Goal: Information Seeking & Learning: Learn about a topic

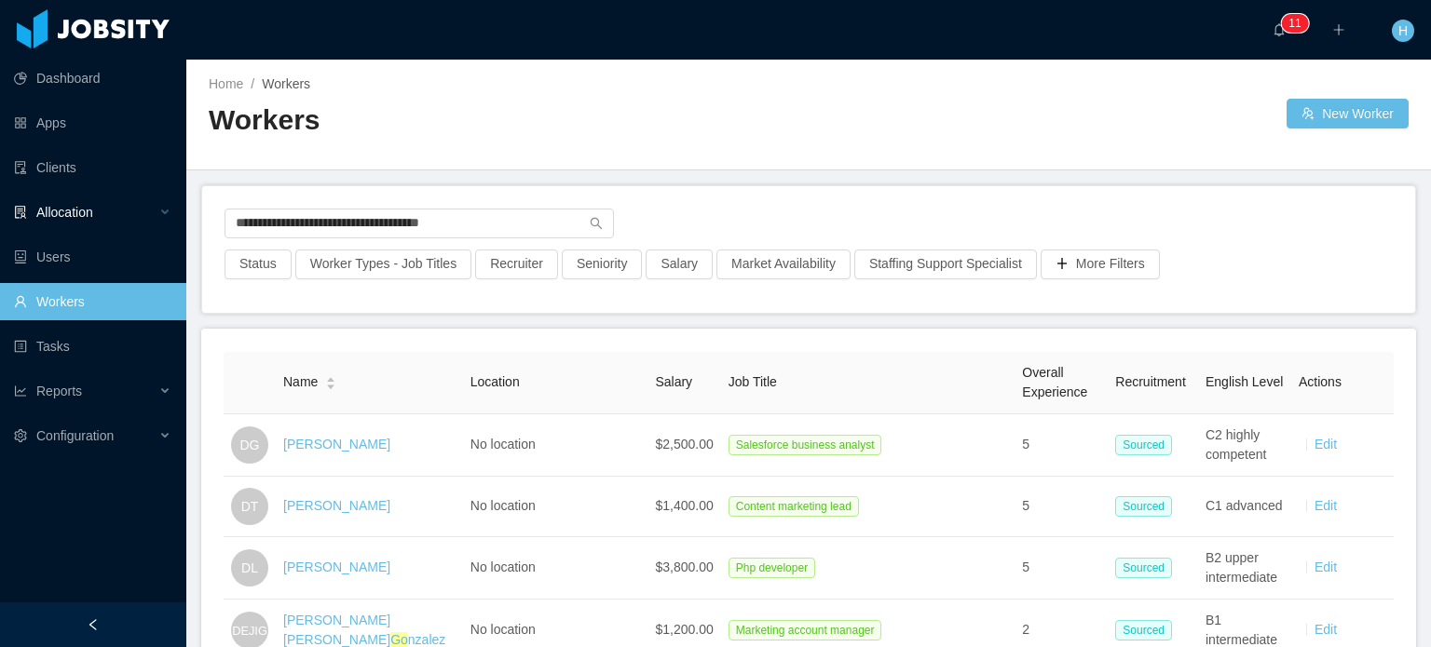
drag, startPoint x: 483, startPoint y: 222, endPoint x: 170, endPoint y: 221, distance: 313.0
click at [170, 221] on section "**********" at bounding box center [715, 323] width 1431 height 647
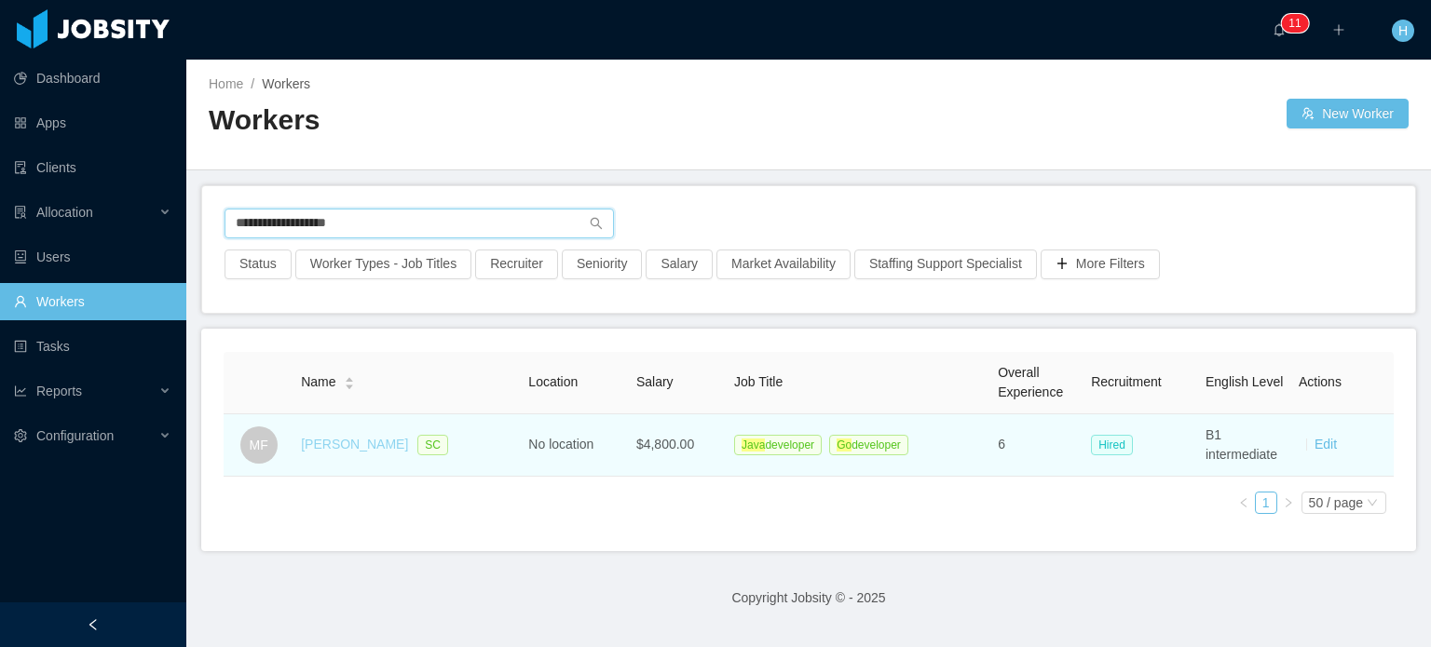
type input "**********"
click at [356, 443] on link "[PERSON_NAME]" at bounding box center [354, 444] width 107 height 15
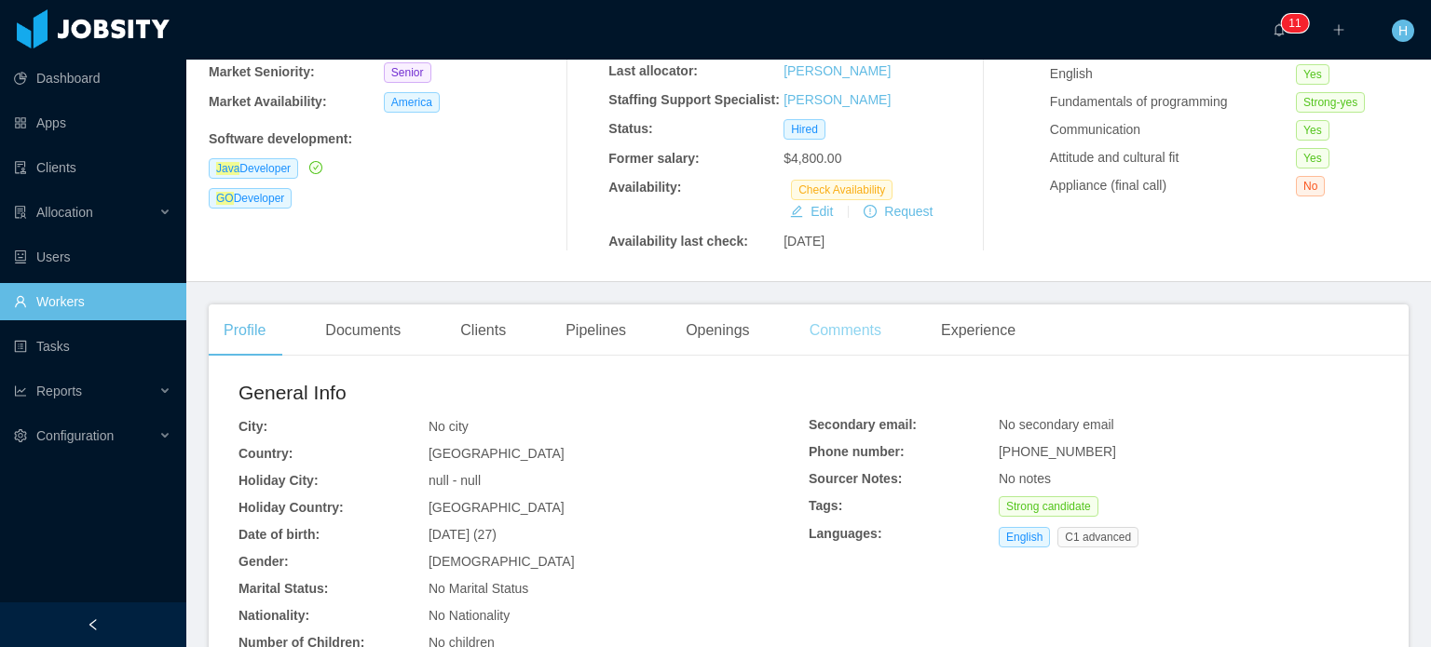
scroll to position [279, 0]
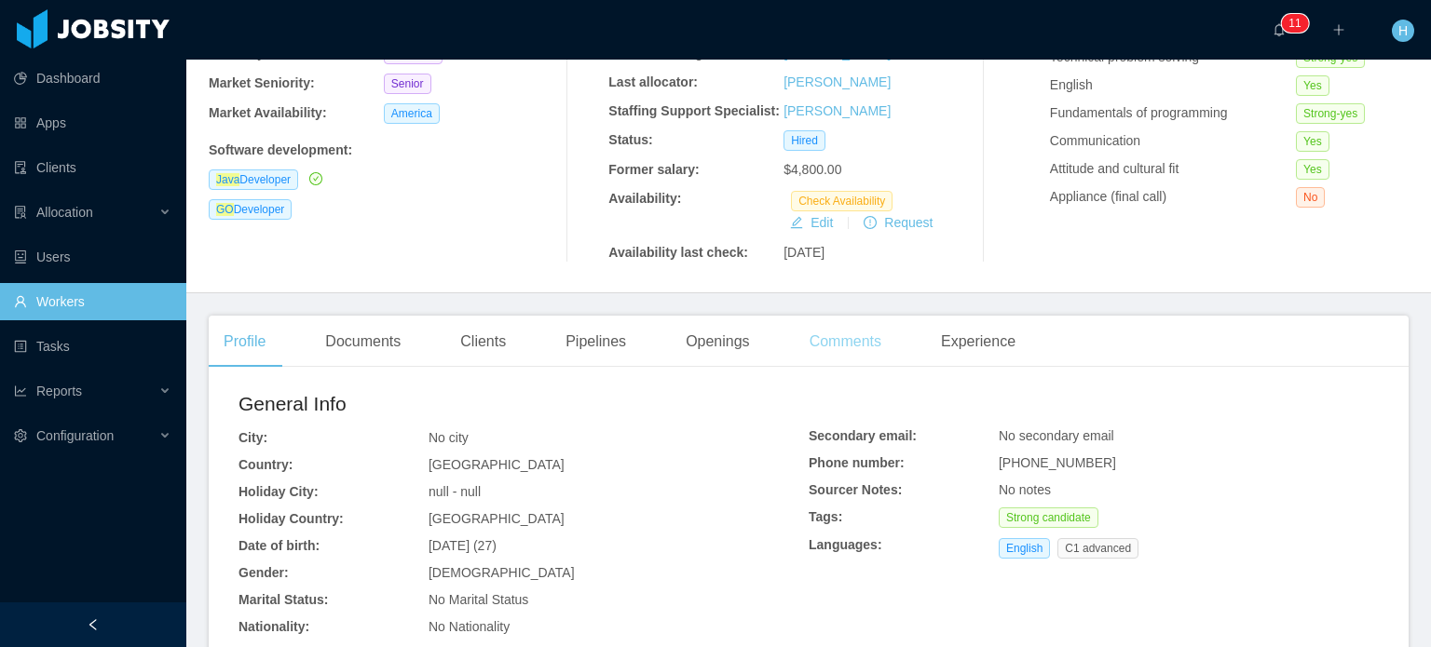
click at [824, 356] on div "Comments" at bounding box center [846, 342] width 102 height 52
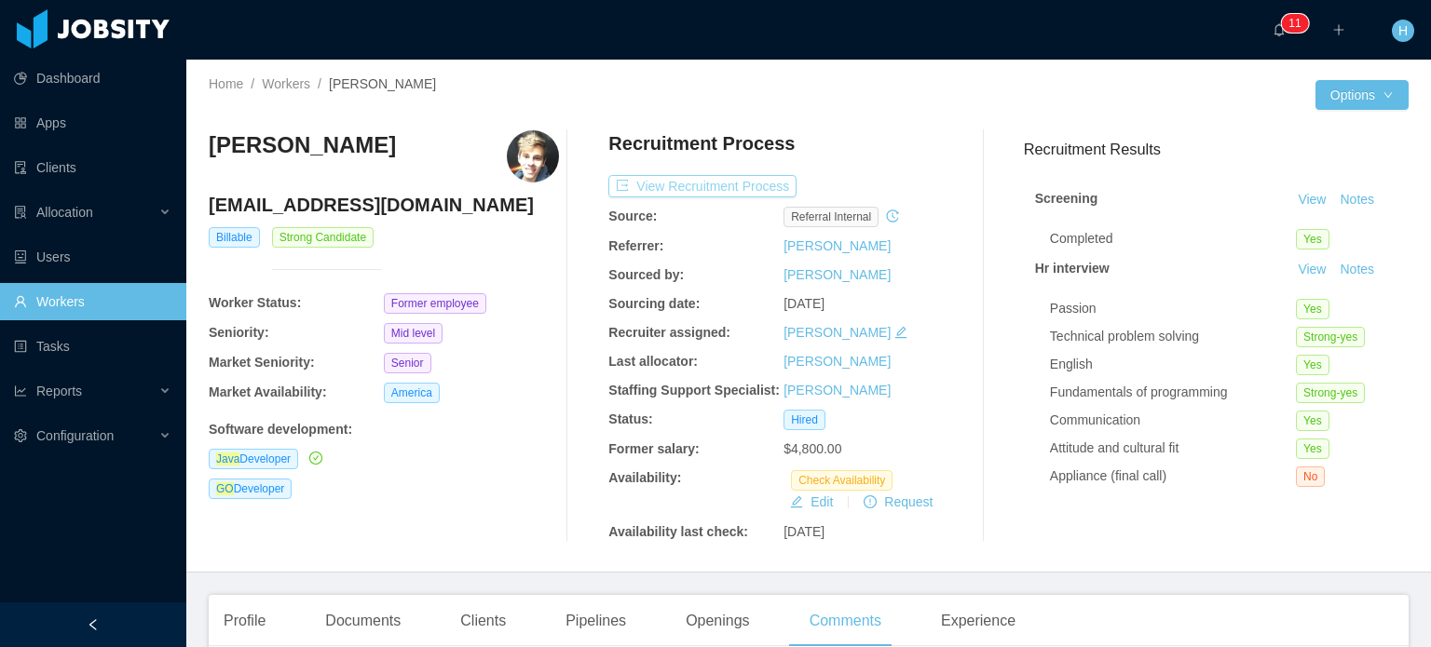
click at [709, 182] on button "View Recruitment Process" at bounding box center [702, 186] width 188 height 22
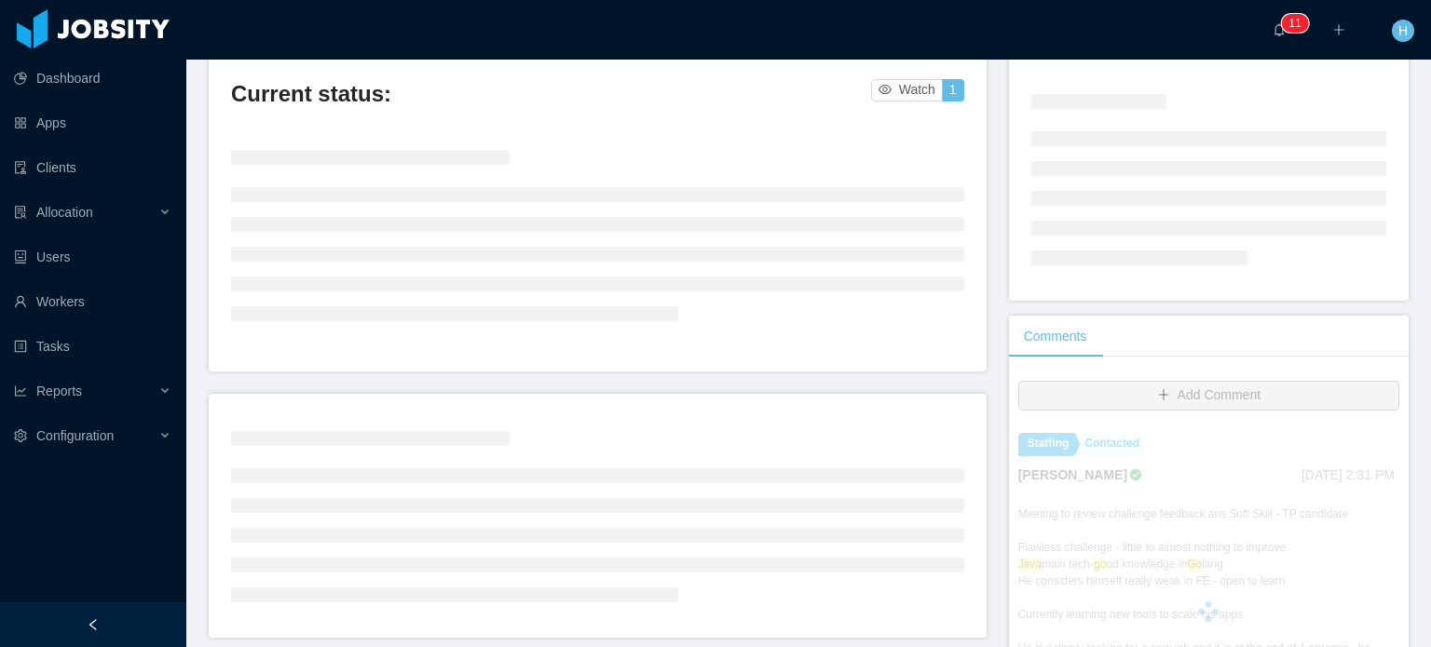
scroll to position [279, 0]
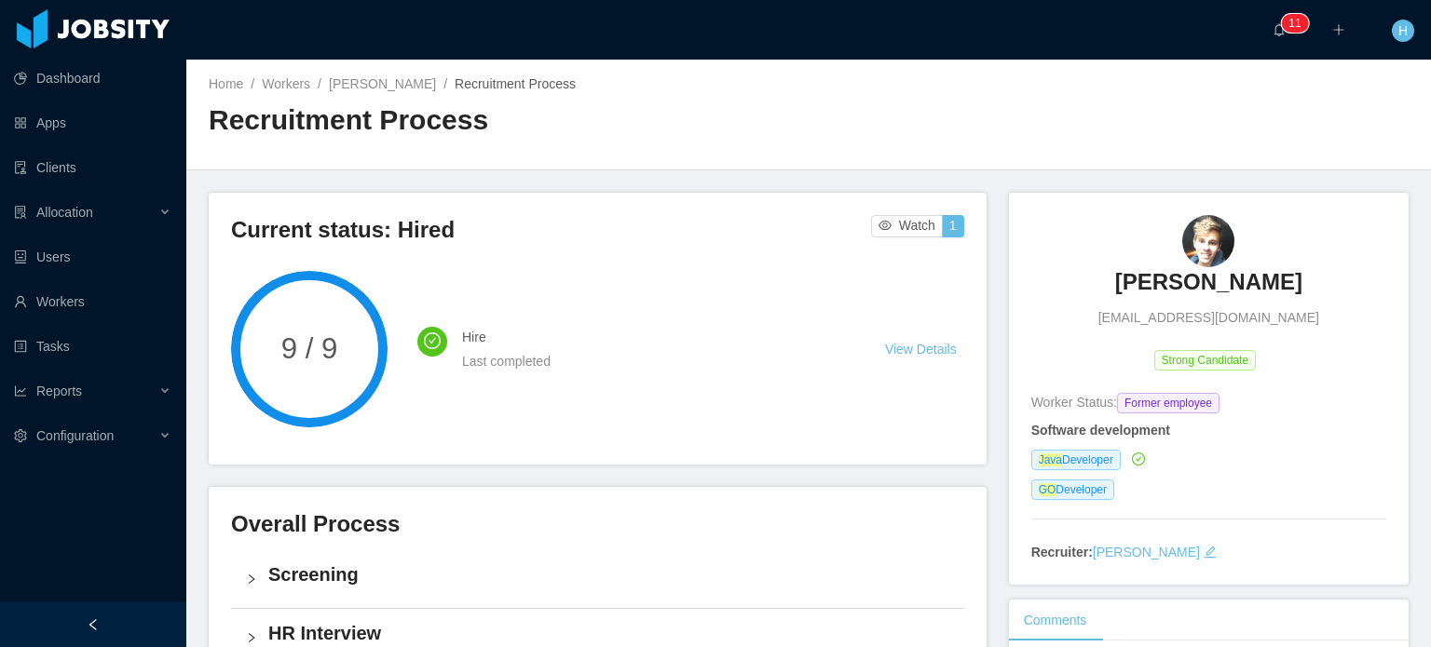
drag, startPoint x: 1083, startPoint y: 272, endPoint x: 1338, endPoint y: 279, distance: 255.4
click at [1338, 279] on div "[PERSON_NAME] [EMAIL_ADDRESS][DOMAIN_NAME]" at bounding box center [1208, 271] width 355 height 113
copy h3 "[PERSON_NAME]"
click at [307, 83] on link "Workers" at bounding box center [286, 83] width 48 height 15
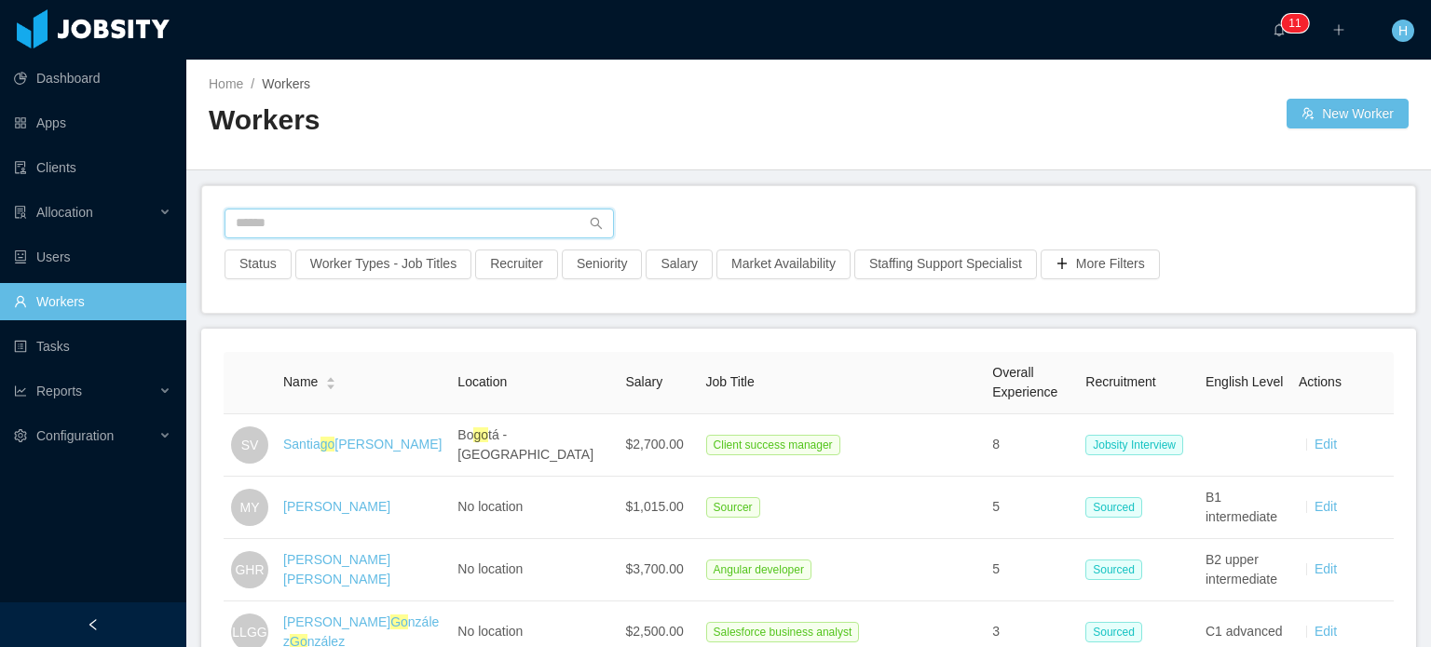
click at [370, 234] on input "text" at bounding box center [419, 224] width 389 height 30
paste input "**********"
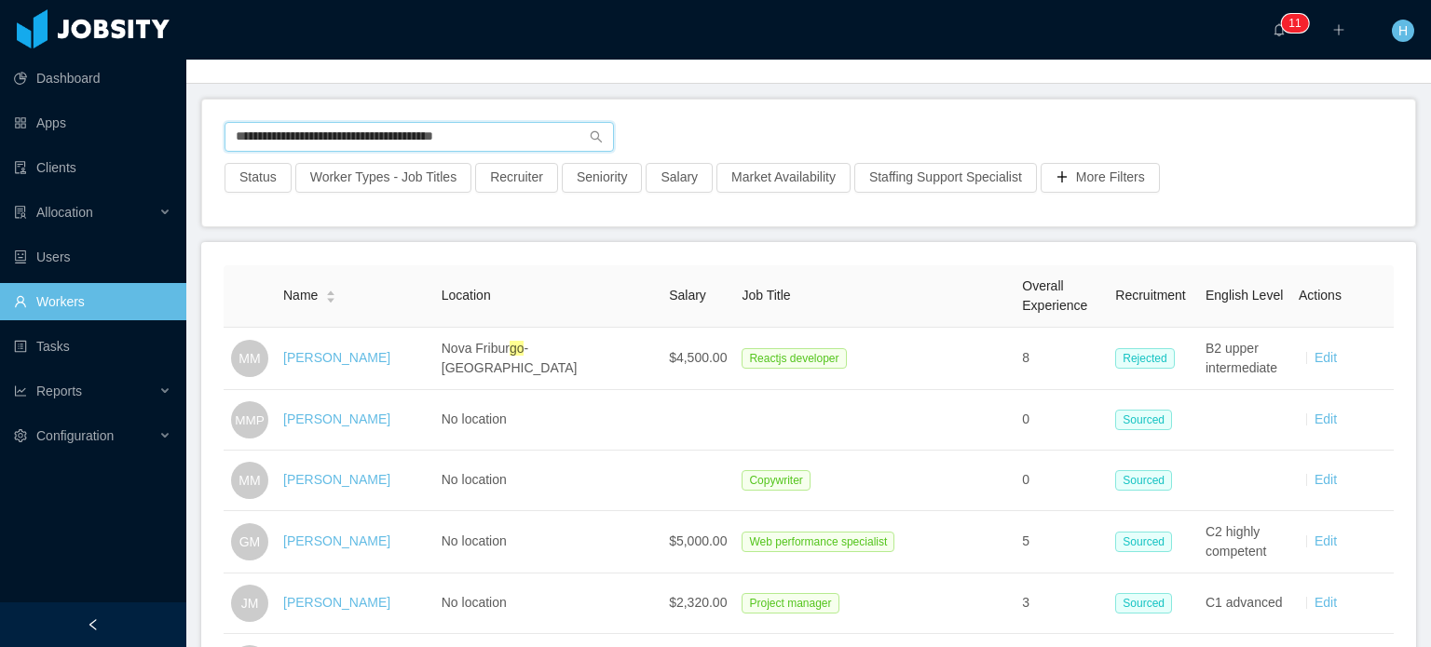
scroll to position [93, 0]
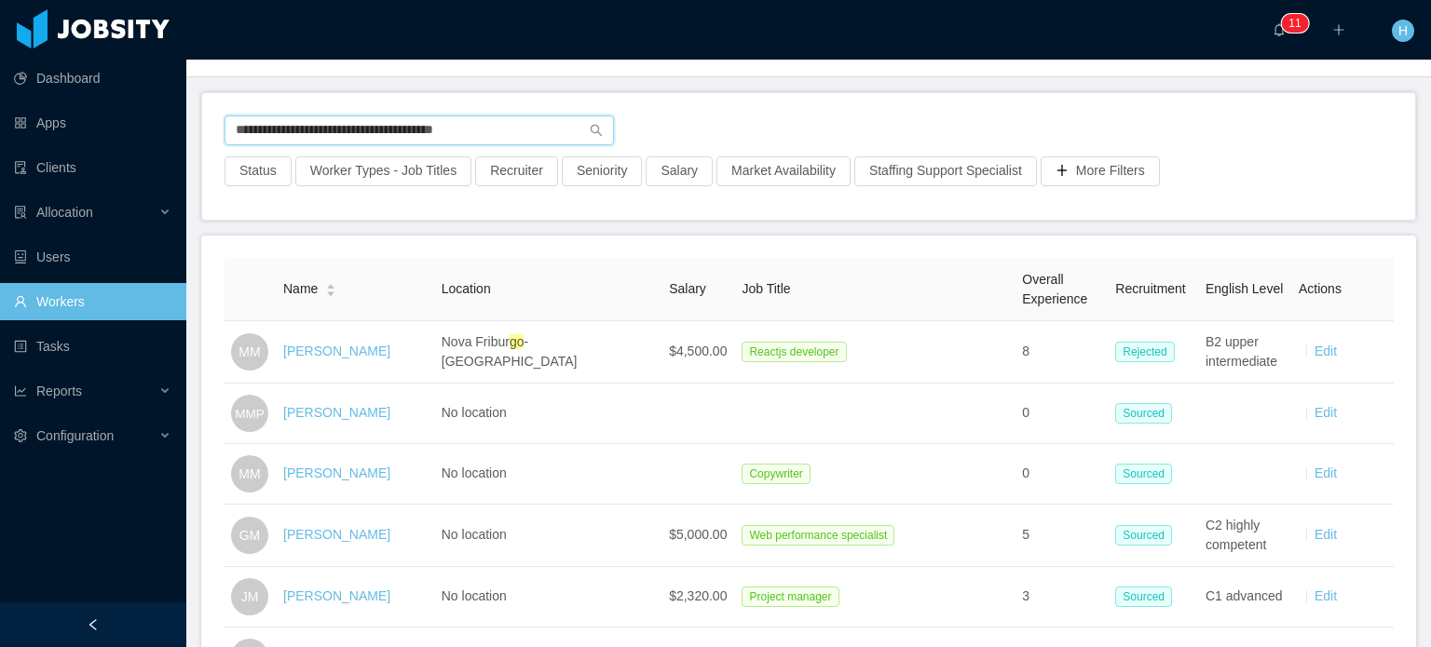
click at [383, 137] on input "**********" at bounding box center [419, 131] width 389 height 30
paste input "text"
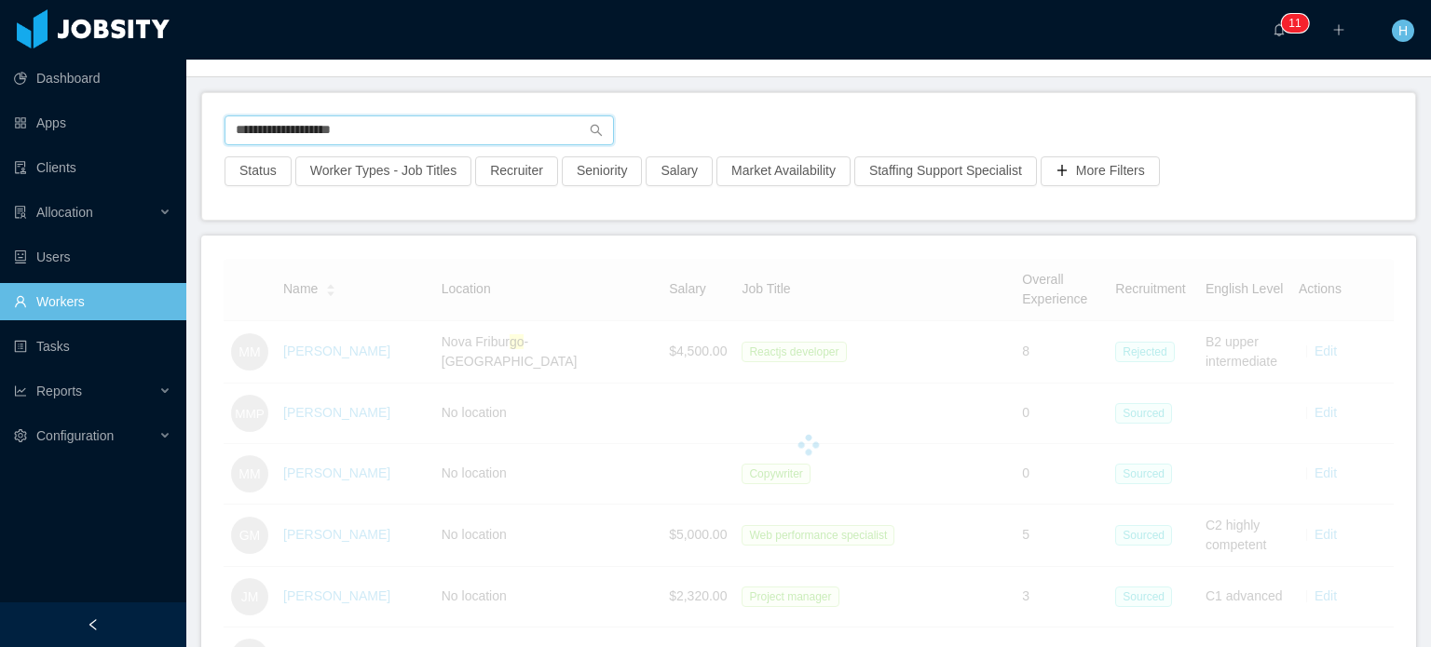
type input "**********"
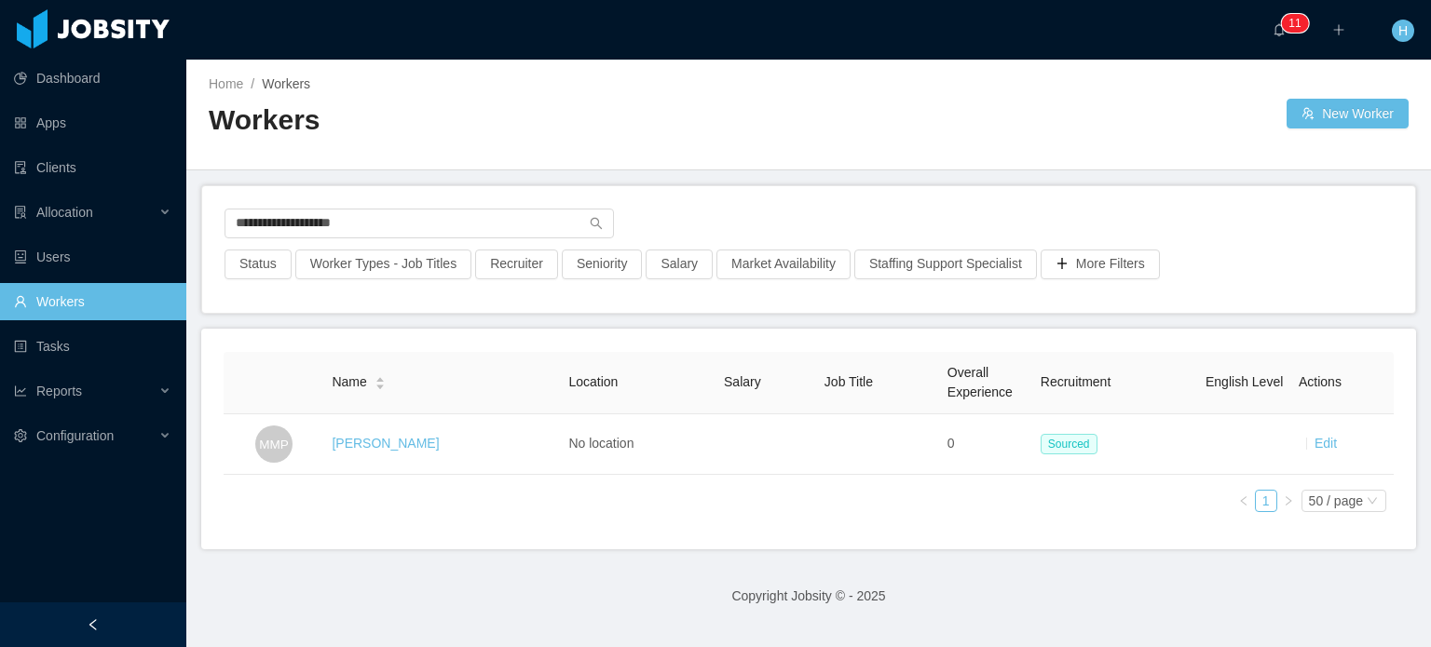
click at [430, 439] on link "Miguel Machado Pacheco" at bounding box center [385, 443] width 107 height 15
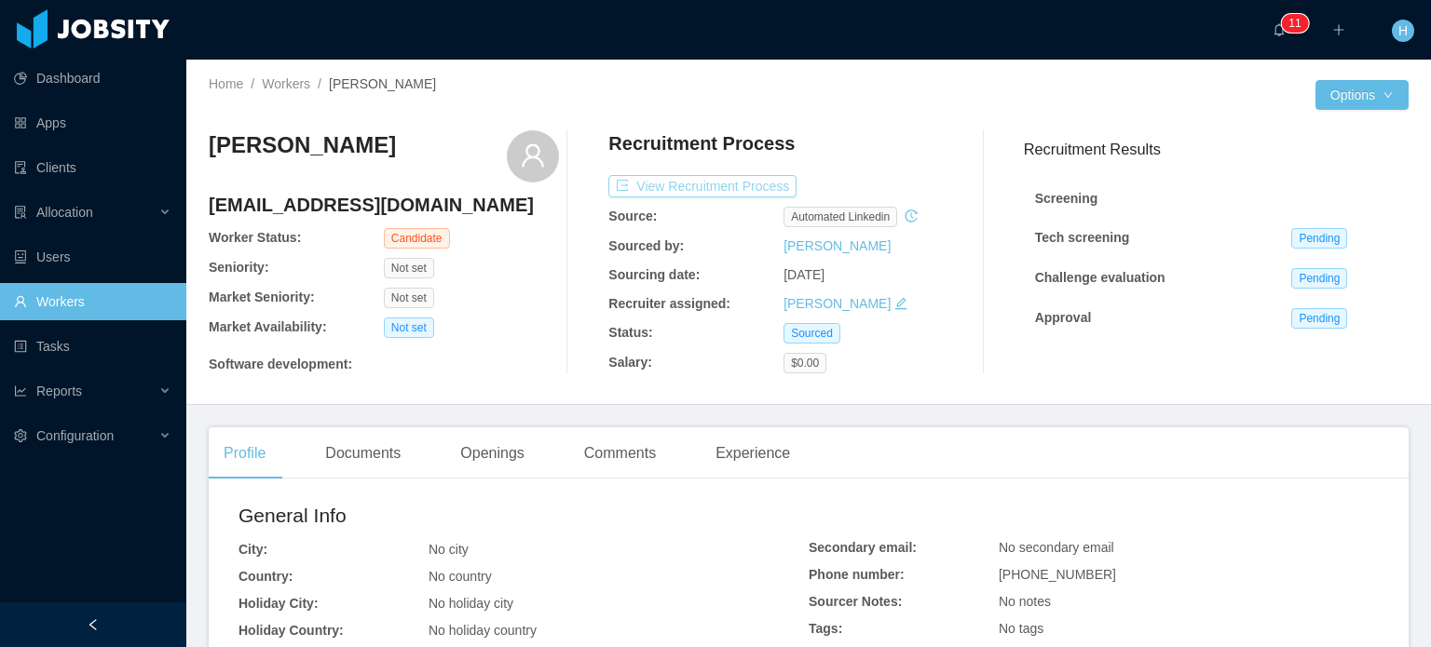
click at [686, 185] on button "View Recruitment Process" at bounding box center [702, 186] width 188 height 22
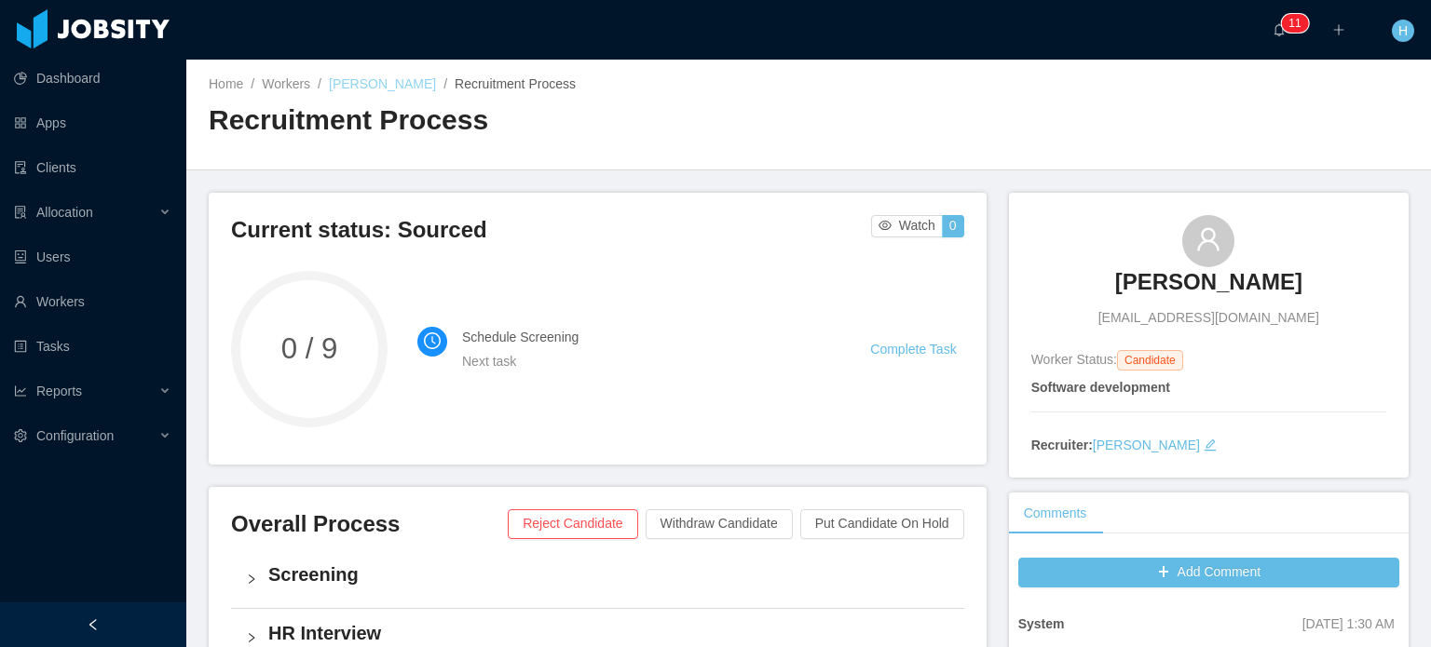
click at [436, 78] on link "Miguel Machado Pacheco" at bounding box center [382, 83] width 107 height 15
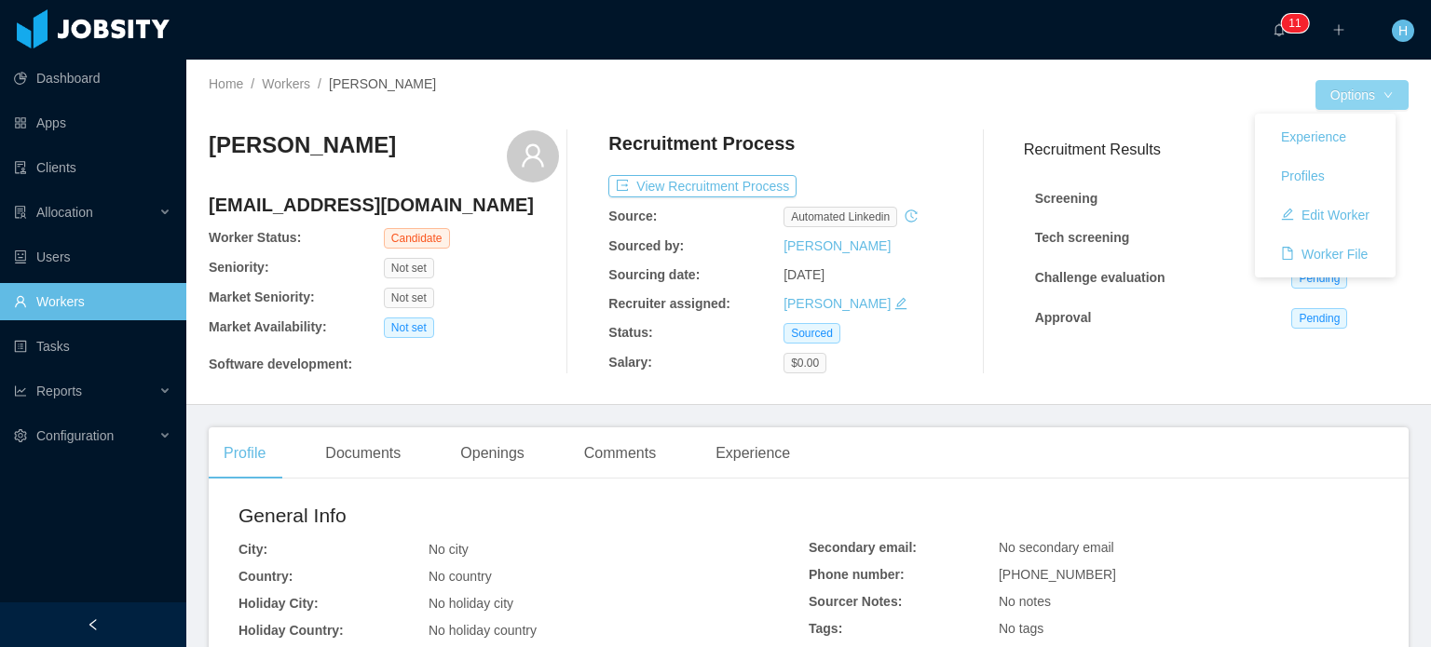
click at [1327, 89] on button "Options" at bounding box center [1361, 95] width 93 height 30
click at [1324, 214] on button "Edit Worker" at bounding box center [1325, 215] width 118 height 30
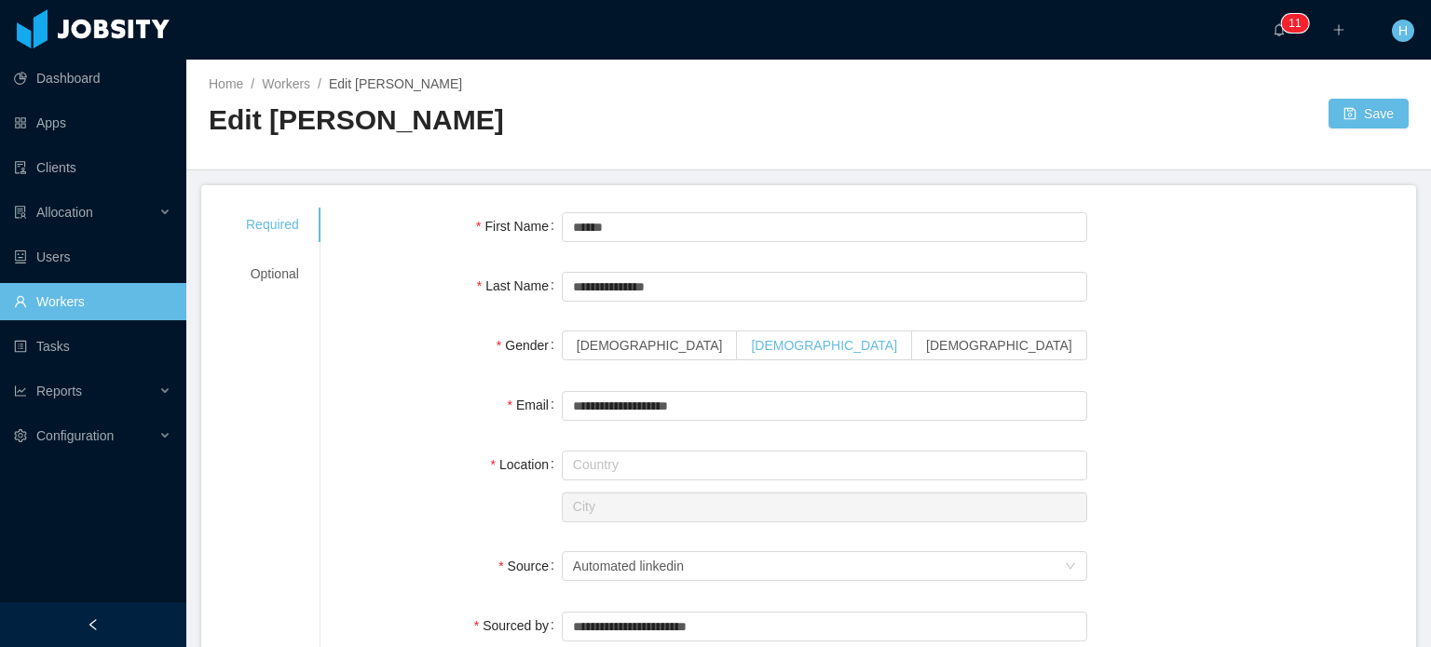
click at [751, 350] on span "[DEMOGRAPHIC_DATA]" at bounding box center [824, 345] width 146 height 15
click at [289, 279] on div "Optional" at bounding box center [273, 274] width 98 height 34
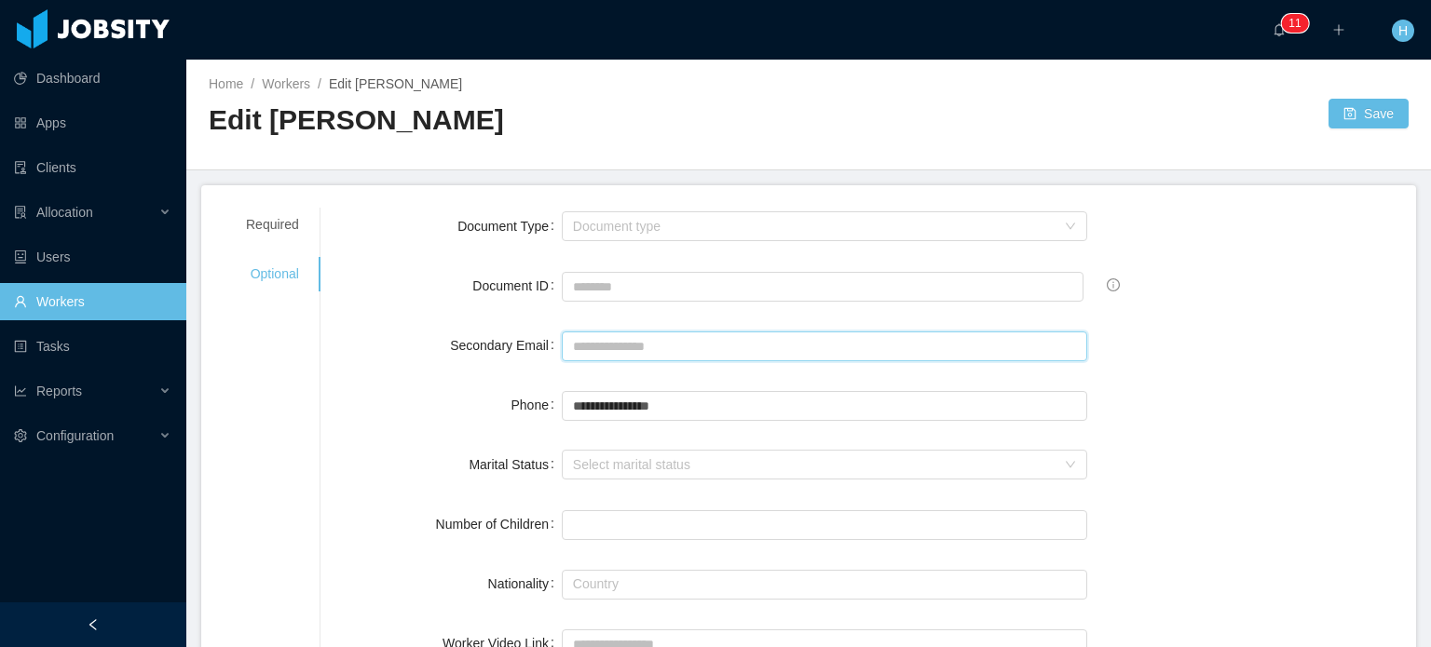
click at [615, 335] on input "Secondary Email" at bounding box center [824, 347] width 525 height 30
paste input "**********"
type input "**********"
click at [272, 83] on link "Workers" at bounding box center [286, 83] width 48 height 15
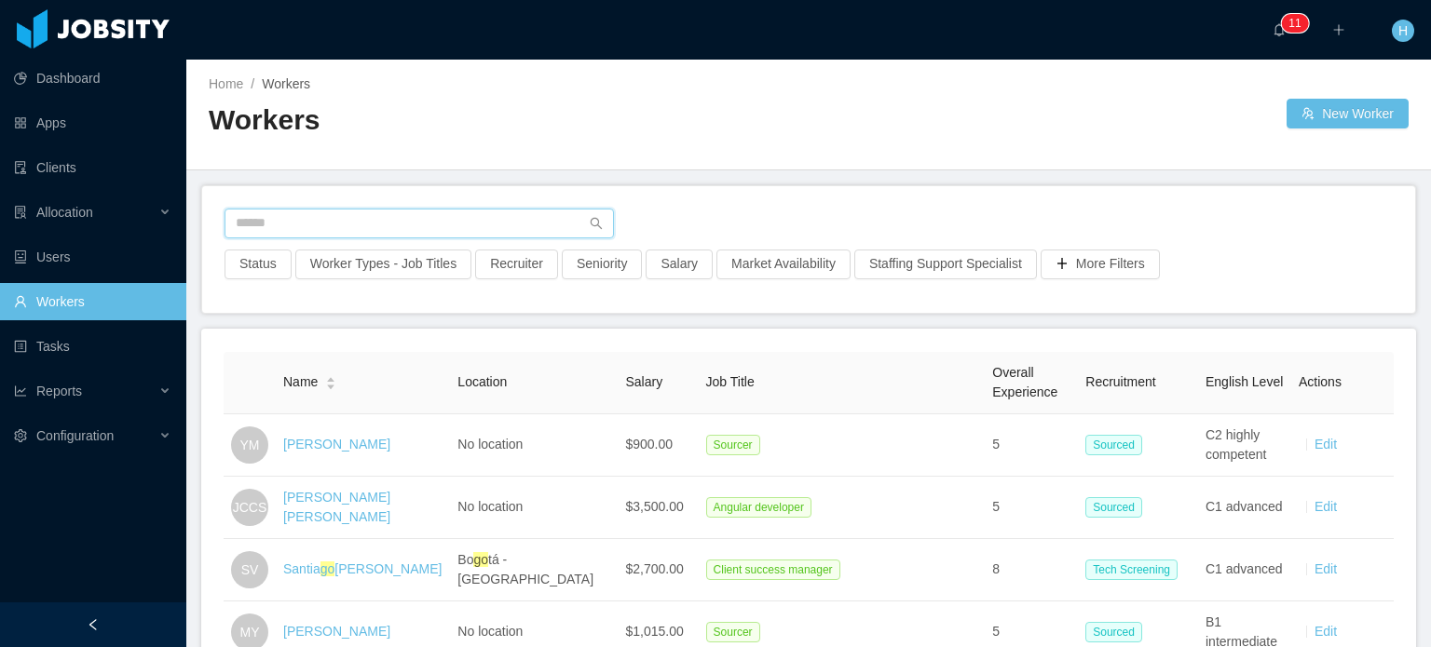
click at [361, 221] on input "text" at bounding box center [419, 224] width 389 height 30
paste input "**********"
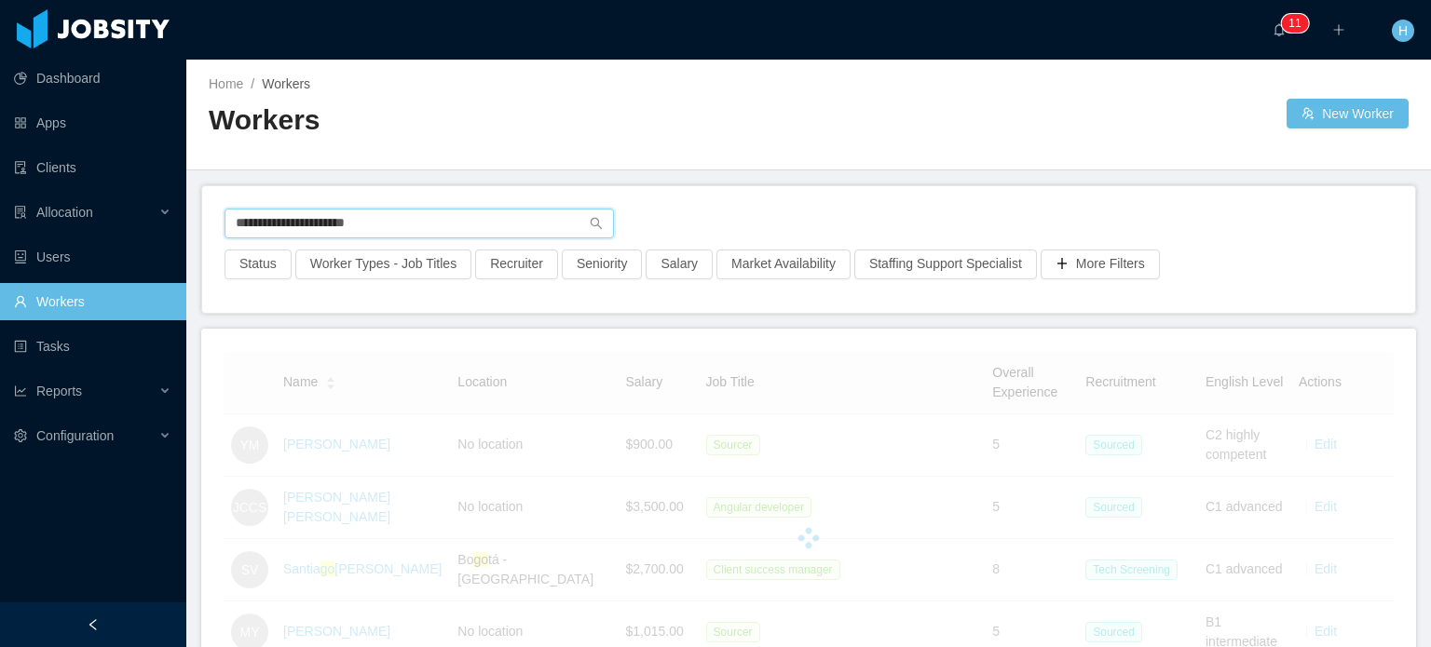
type input "**********"
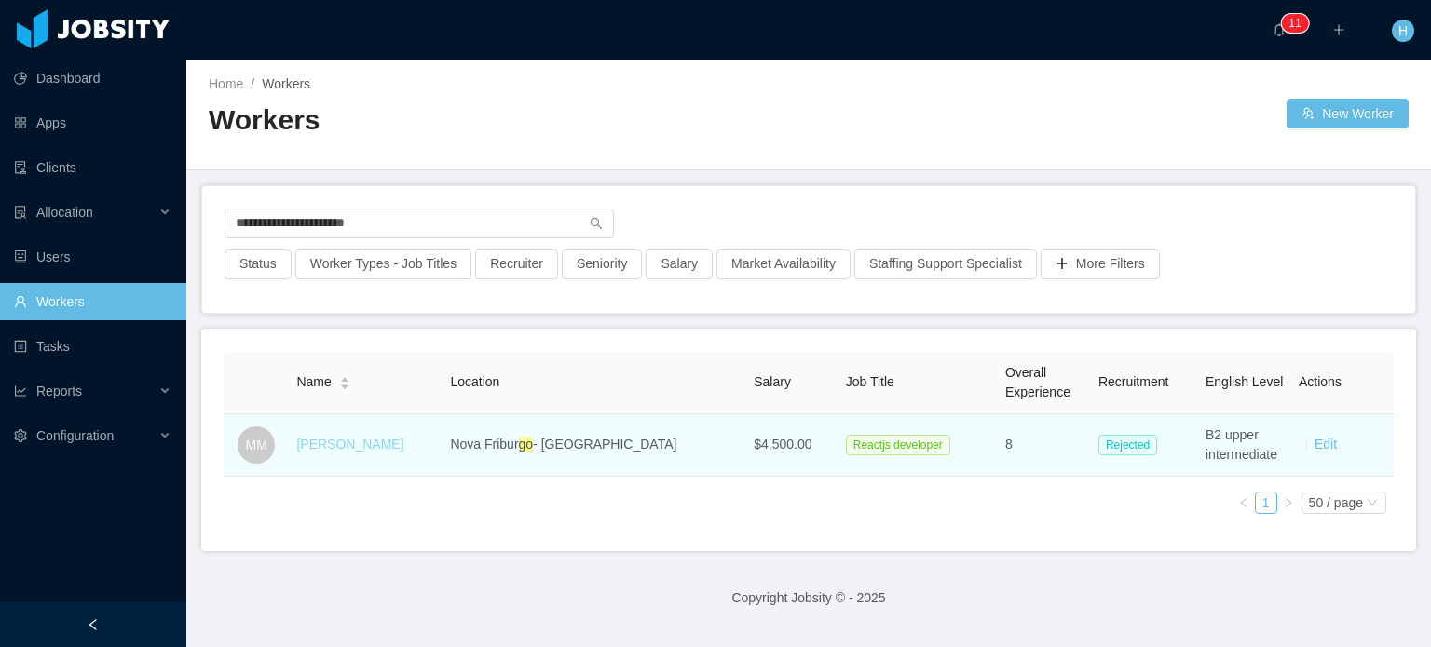
click at [376, 445] on link "Miguel Machado" at bounding box center [349, 444] width 107 height 15
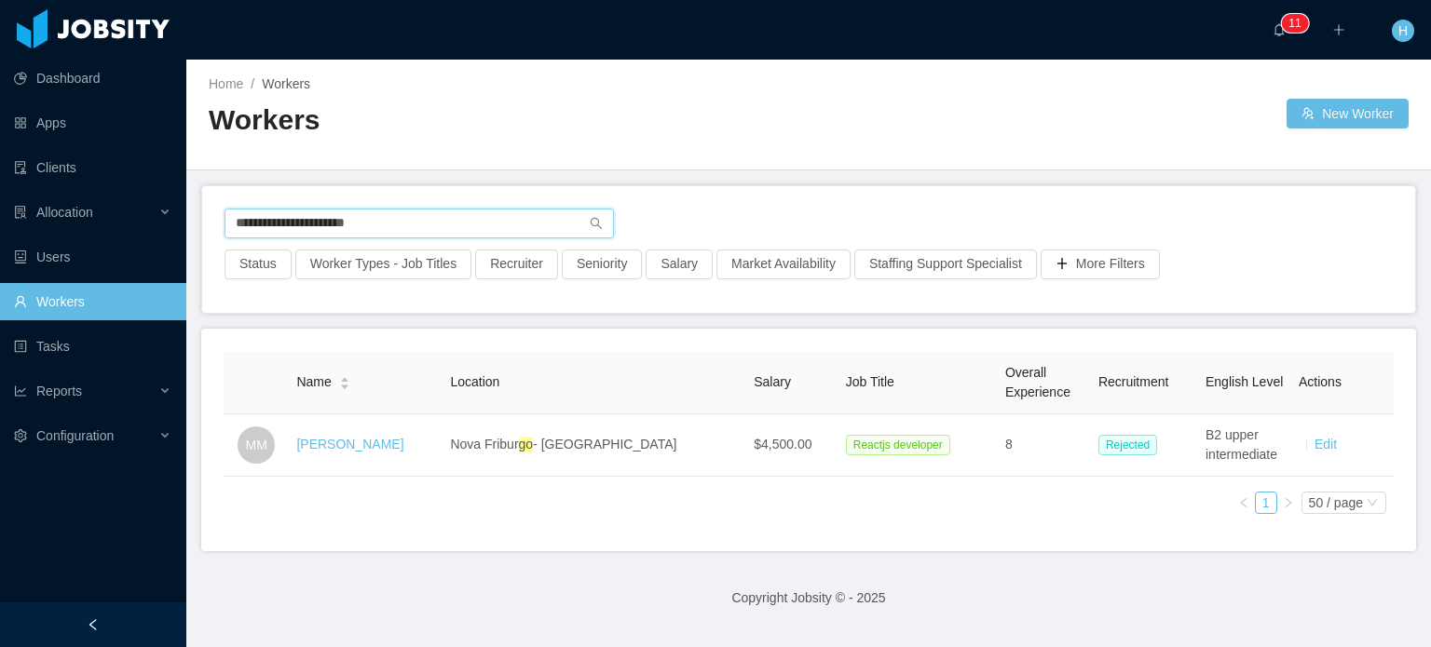
click at [392, 225] on input "**********" at bounding box center [419, 224] width 389 height 30
click at [392, 224] on input "**********" at bounding box center [419, 224] width 389 height 30
paste input "text"
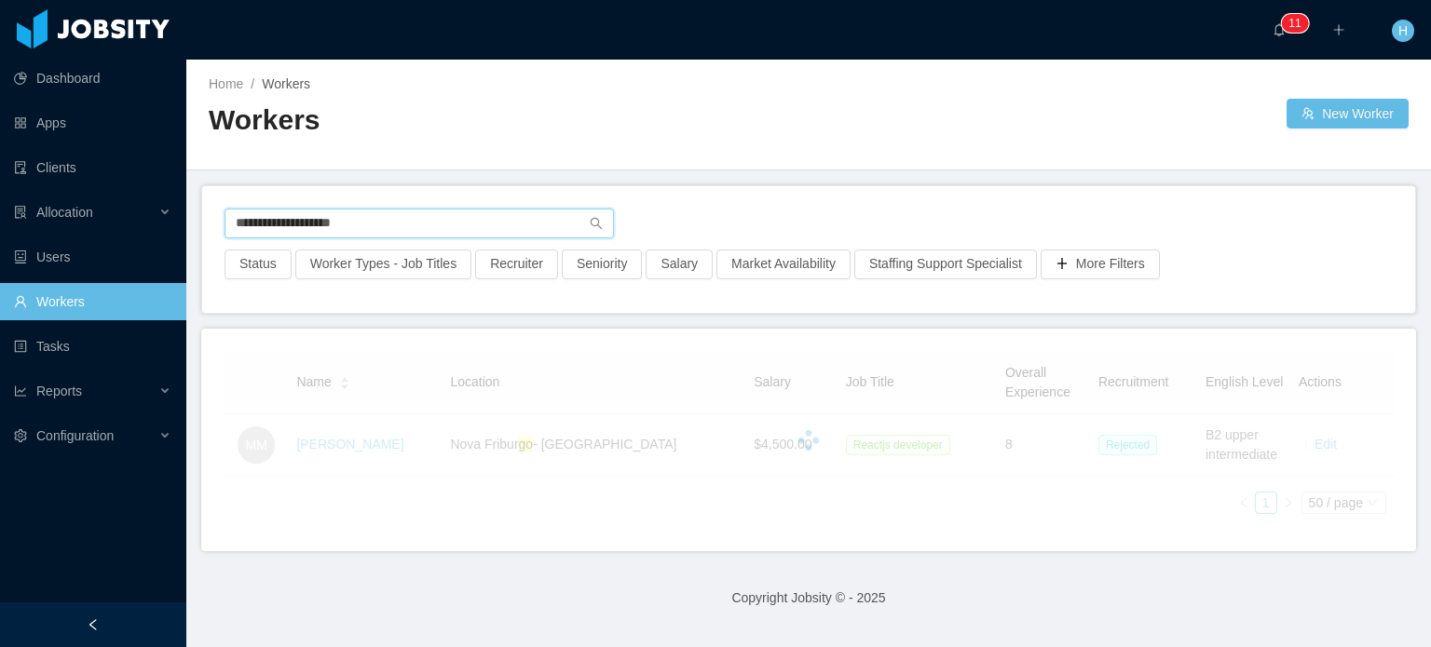
type input "**********"
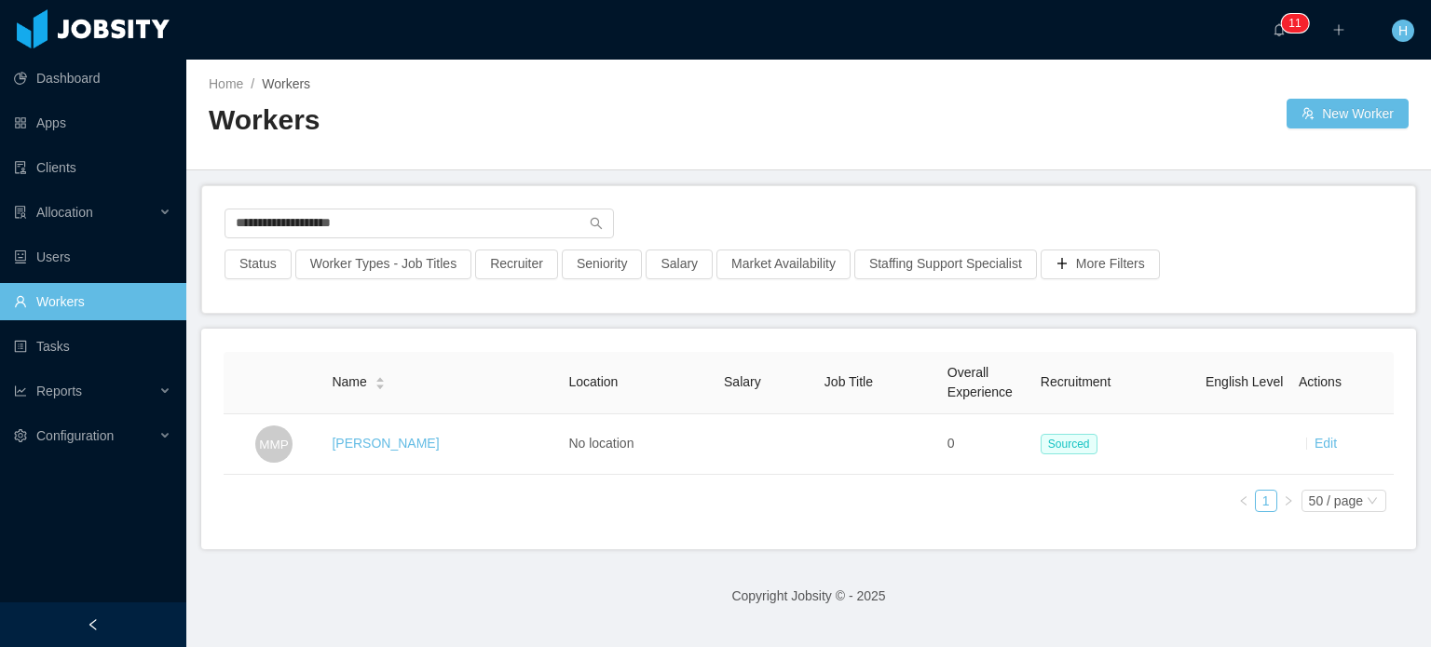
drag, startPoint x: 422, startPoint y: 432, endPoint x: 409, endPoint y: 517, distance: 85.8
click at [409, 517] on div "Name Location Salary Job Title Overall Experience Recruitment English Level Act…" at bounding box center [809, 439] width 1170 height 175
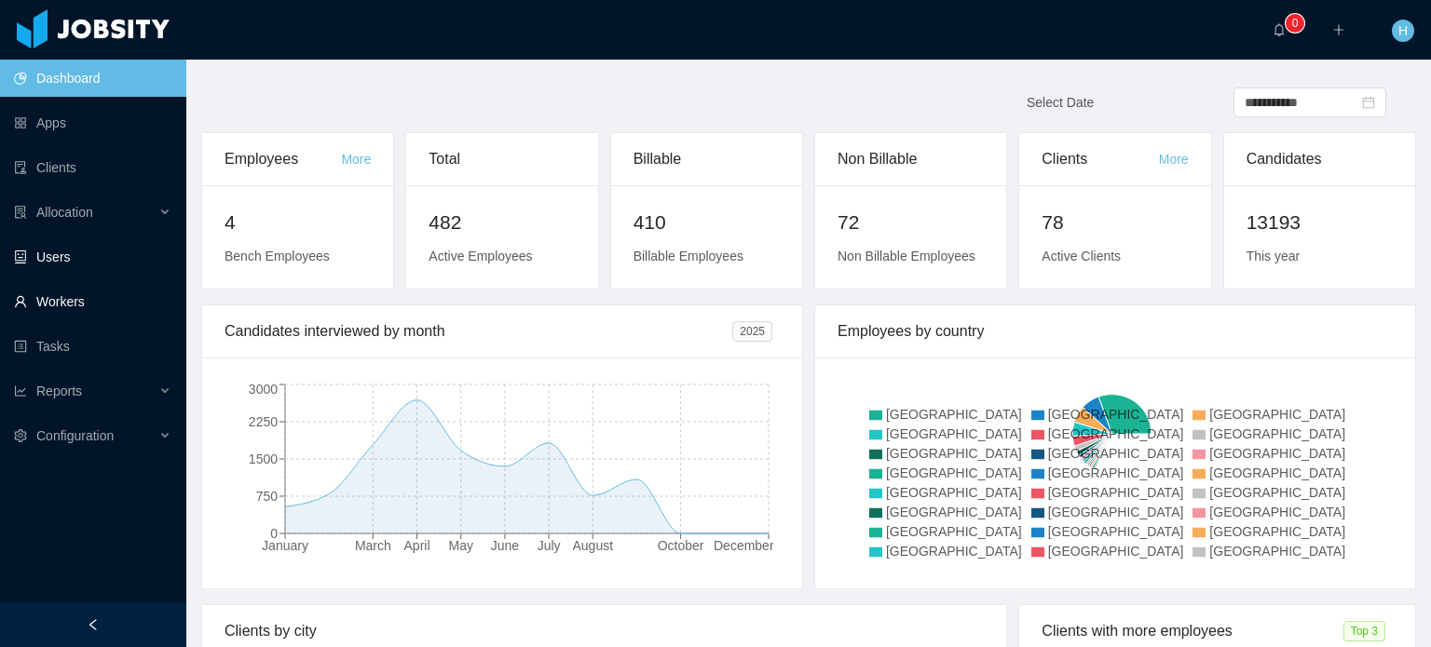
click at [116, 283] on link "Workers" at bounding box center [92, 301] width 157 height 37
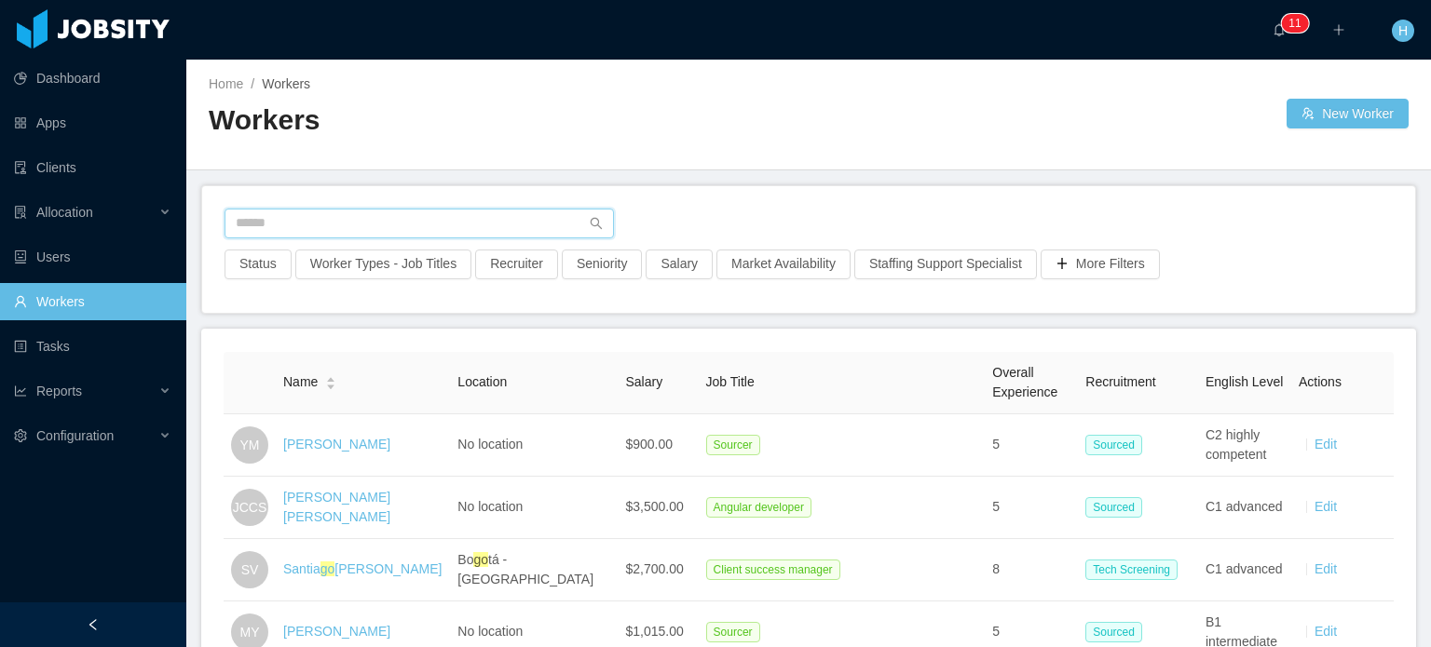
click at [376, 216] on input "text" at bounding box center [419, 224] width 389 height 30
paste input "**********"
type input "**********"
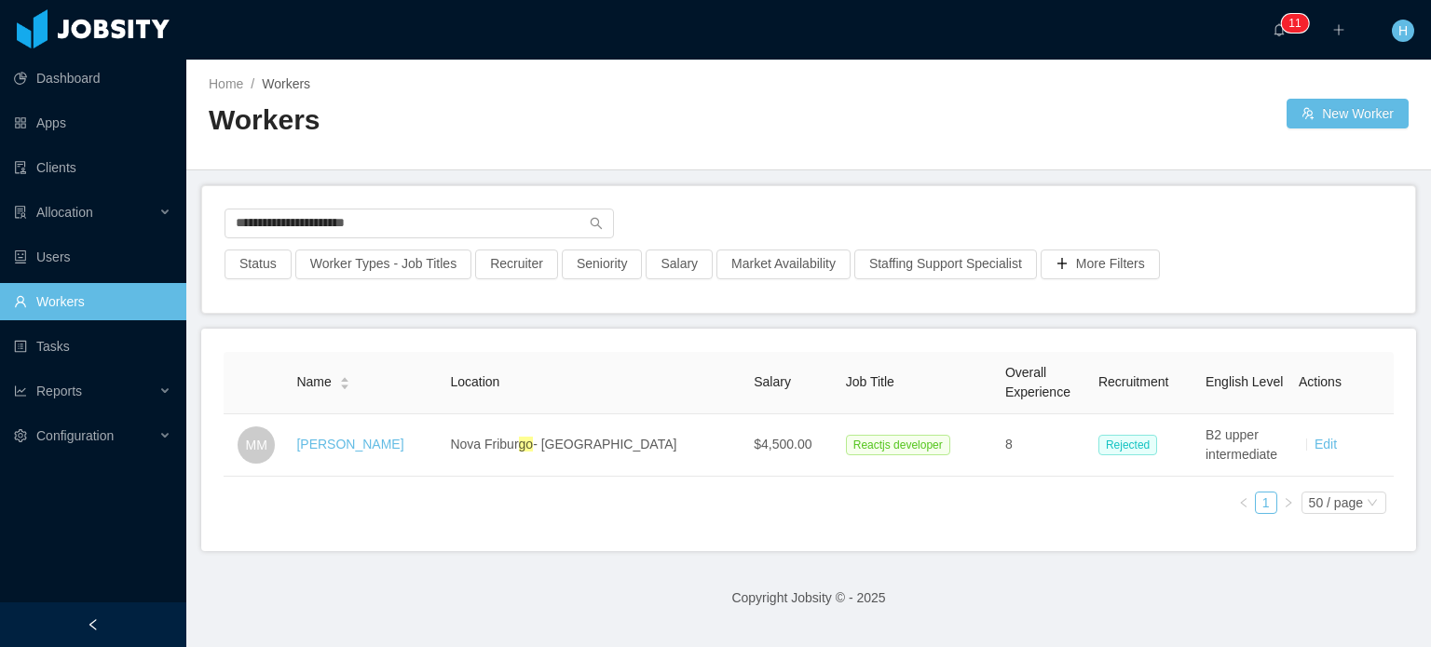
click at [379, 443] on link "[PERSON_NAME]" at bounding box center [349, 444] width 107 height 15
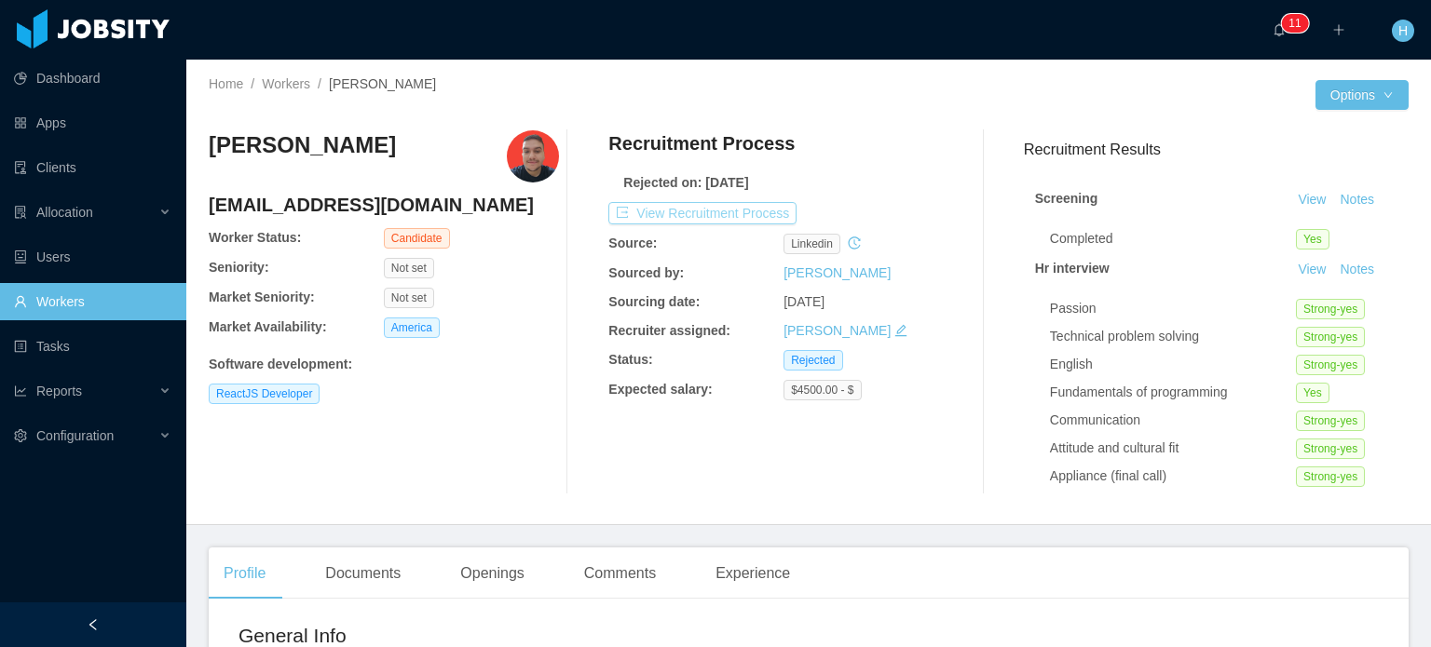
click at [674, 212] on button "View Recruitment Process" at bounding box center [702, 213] width 188 height 22
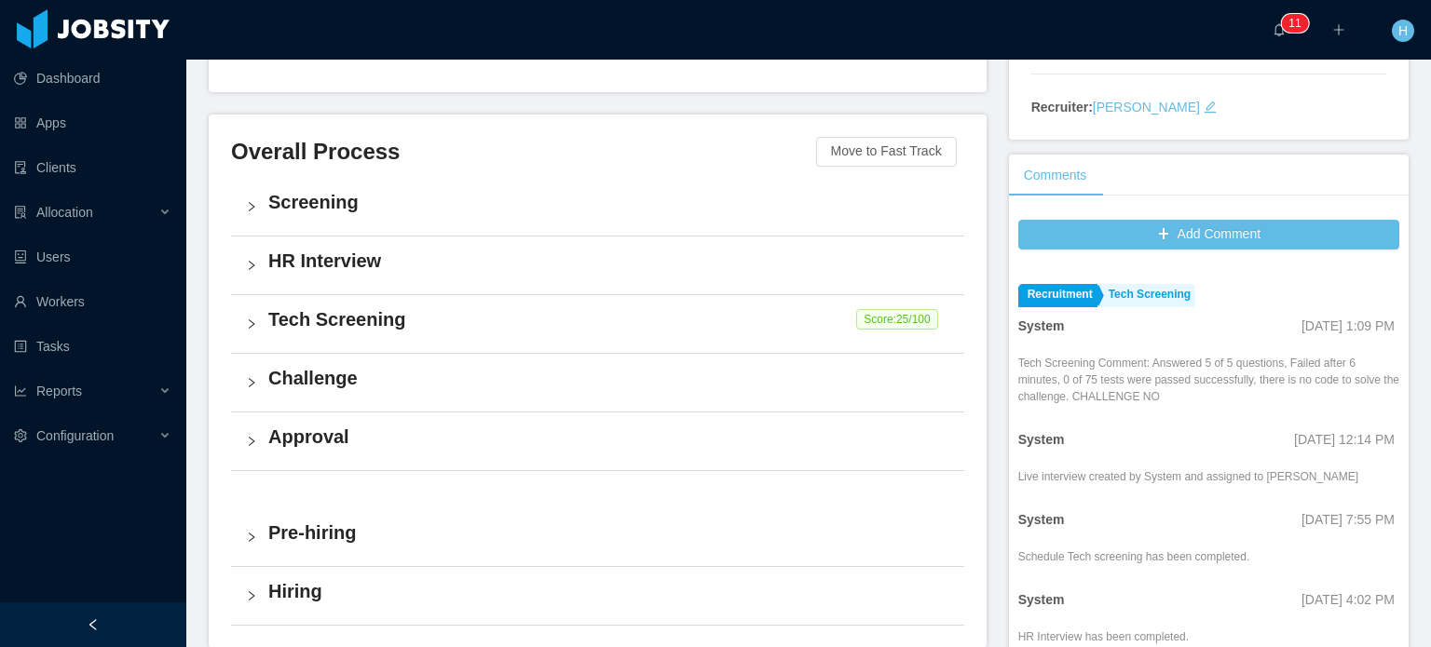
scroll to position [93, 0]
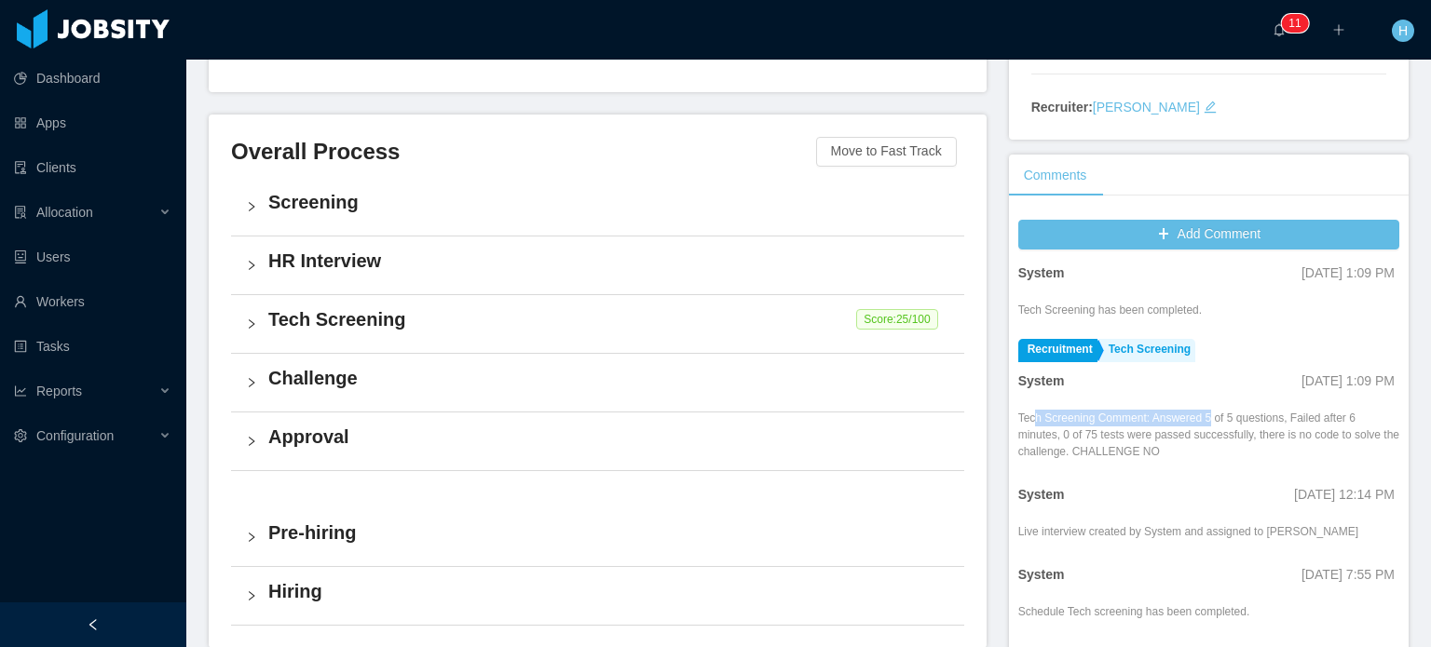
drag, startPoint x: 1021, startPoint y: 414, endPoint x: 1204, endPoint y: 406, distance: 182.7
click at [1200, 406] on div "Tech Screening Comment: Answered 5 of 5 questions, Failed after 6 minutes, 0 of…" at bounding box center [1208, 433] width 381 height 54
click at [1219, 415] on div "Tech Screening Comment: Answered 5 of 5 questions, Failed after 6 minutes, 0 of…" at bounding box center [1208, 435] width 381 height 50
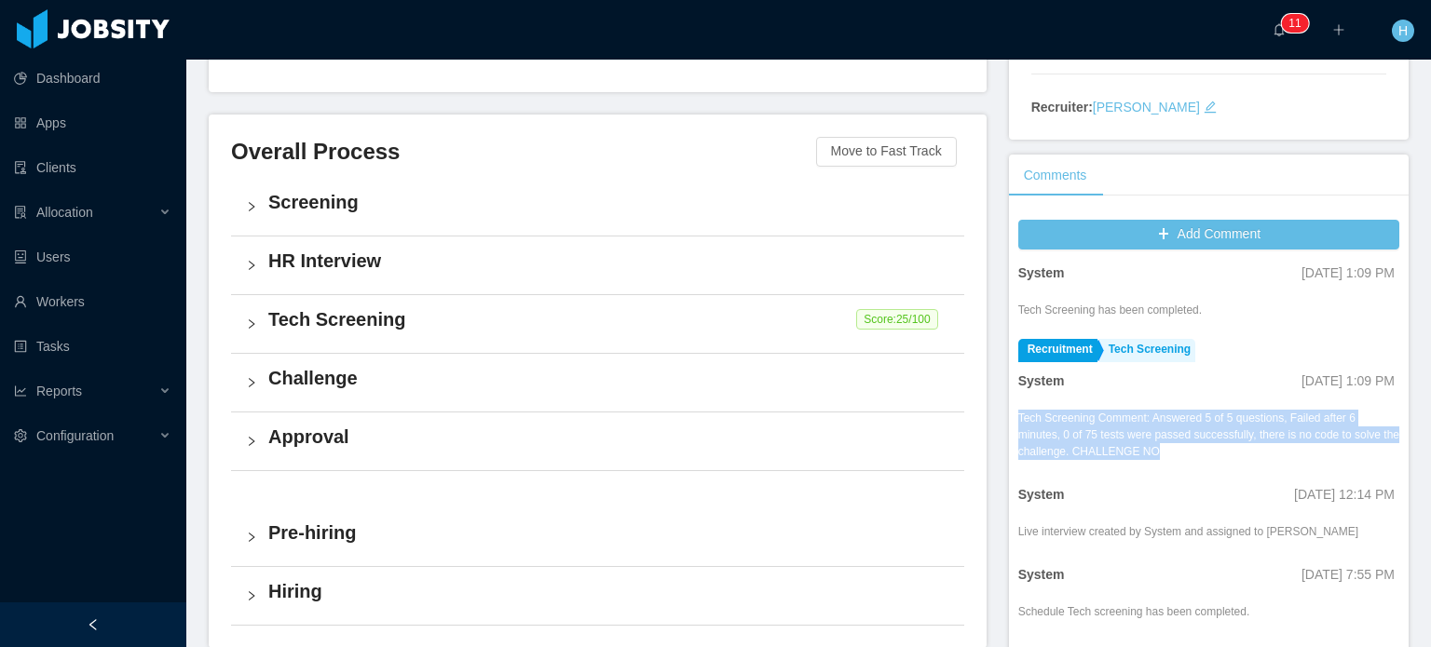
click at [1219, 415] on div "Tech Screening Comment: Answered 5 of 5 questions, Failed after 6 minutes, 0 of…" at bounding box center [1208, 435] width 381 height 50
click at [1262, 416] on div "Tech Screening Comment: Answered 5 of 5 questions, Failed after 6 minutes, 0 of…" at bounding box center [1208, 435] width 381 height 50
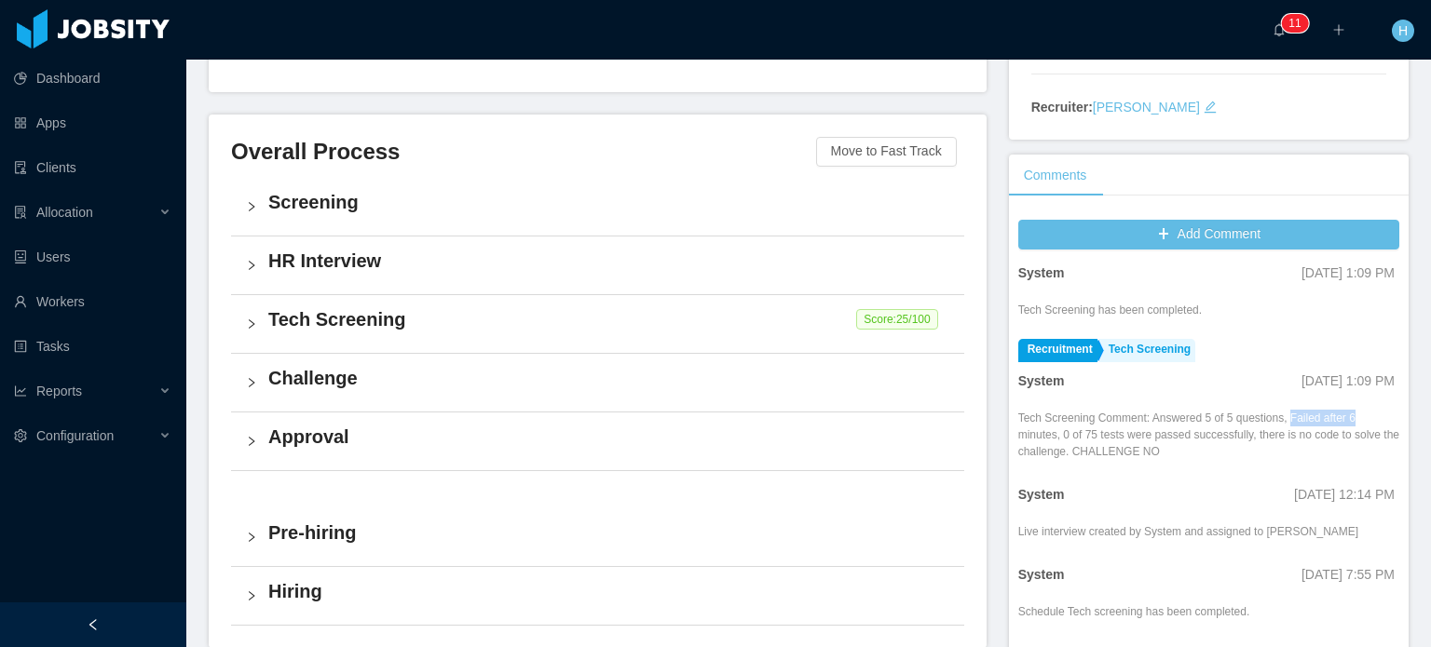
drag, startPoint x: 1277, startPoint y: 416, endPoint x: 1339, endPoint y: 419, distance: 61.5
click at [1339, 419] on div "Tech Screening Comment: Answered 5 of 5 questions, Failed after 6 minutes, 0 of…" at bounding box center [1208, 435] width 381 height 50
drag, startPoint x: 1053, startPoint y: 438, endPoint x: 1135, endPoint y: 436, distance: 82.0
click at [1135, 436] on div "Tech Screening Comment: Answered 5 of 5 questions, Failed after 6 minutes, 0 of…" at bounding box center [1208, 435] width 381 height 50
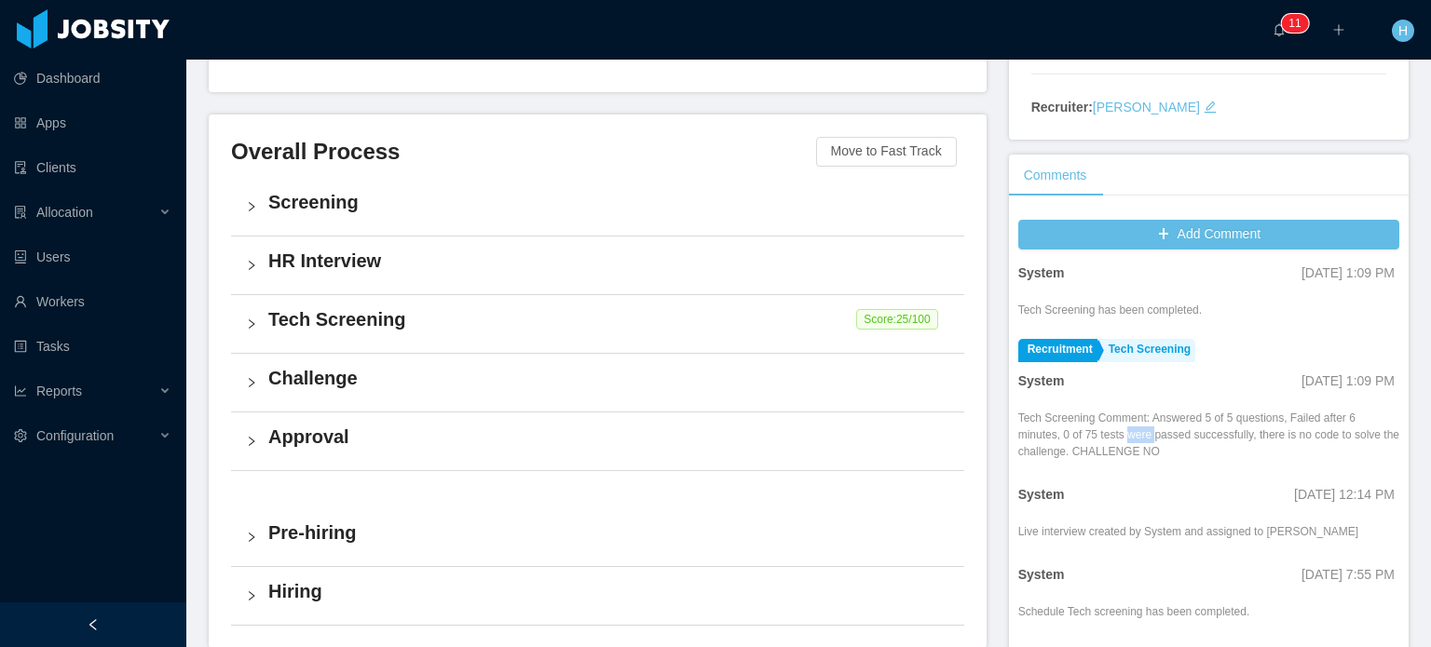
click at [1135, 436] on div "Tech Screening Comment: Answered 5 of 5 questions, Failed after 6 minutes, 0 of…" at bounding box center [1208, 435] width 381 height 50
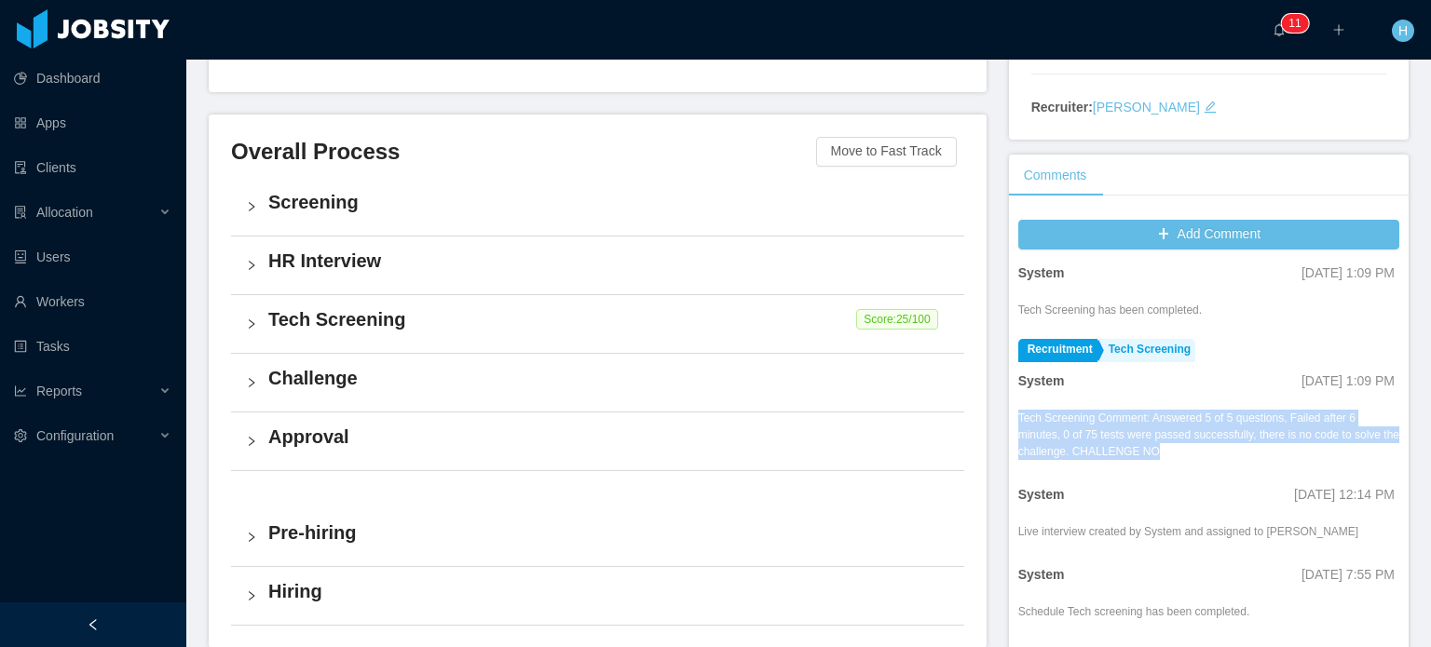
click at [1135, 436] on div "Tech Screening Comment: Answered 5 of 5 questions, Failed after 6 minutes, 0 of…" at bounding box center [1208, 435] width 381 height 50
click at [1185, 433] on div "Tech Screening Comment: Answered 5 of 5 questions, Failed after 6 minutes, 0 of…" at bounding box center [1208, 435] width 381 height 50
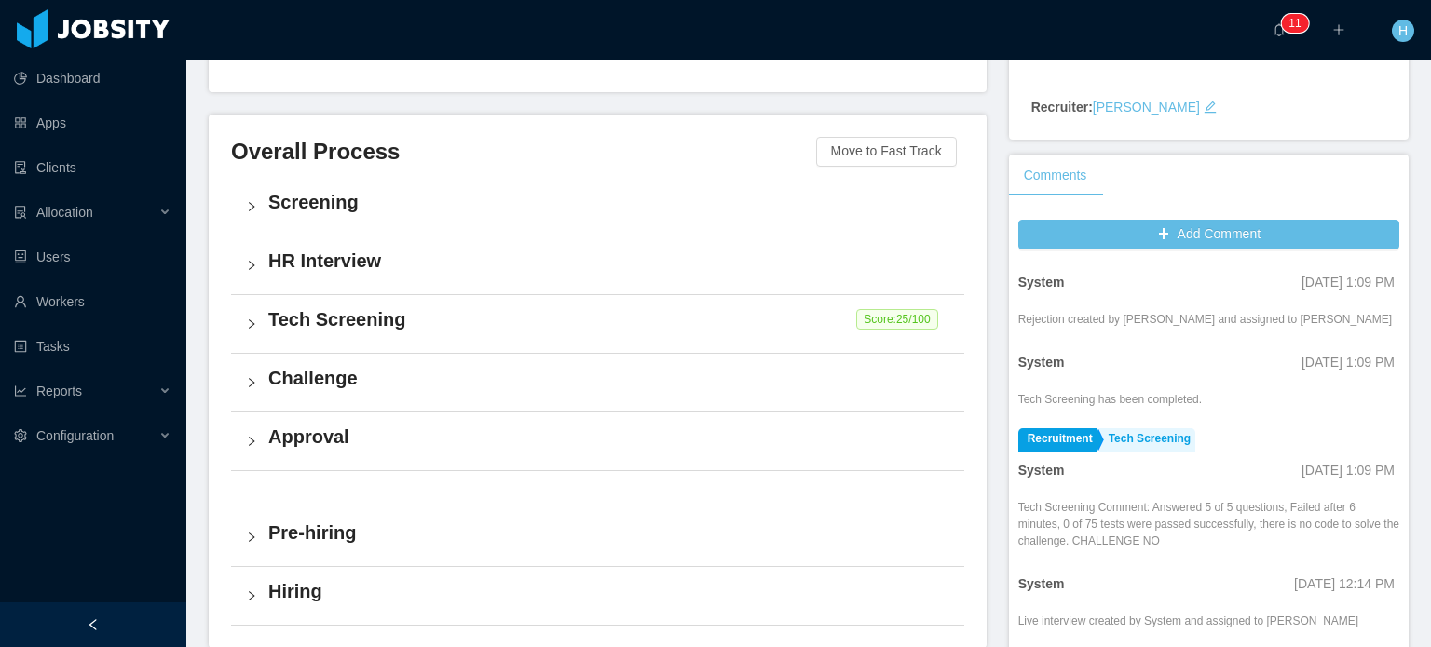
scroll to position [0, 0]
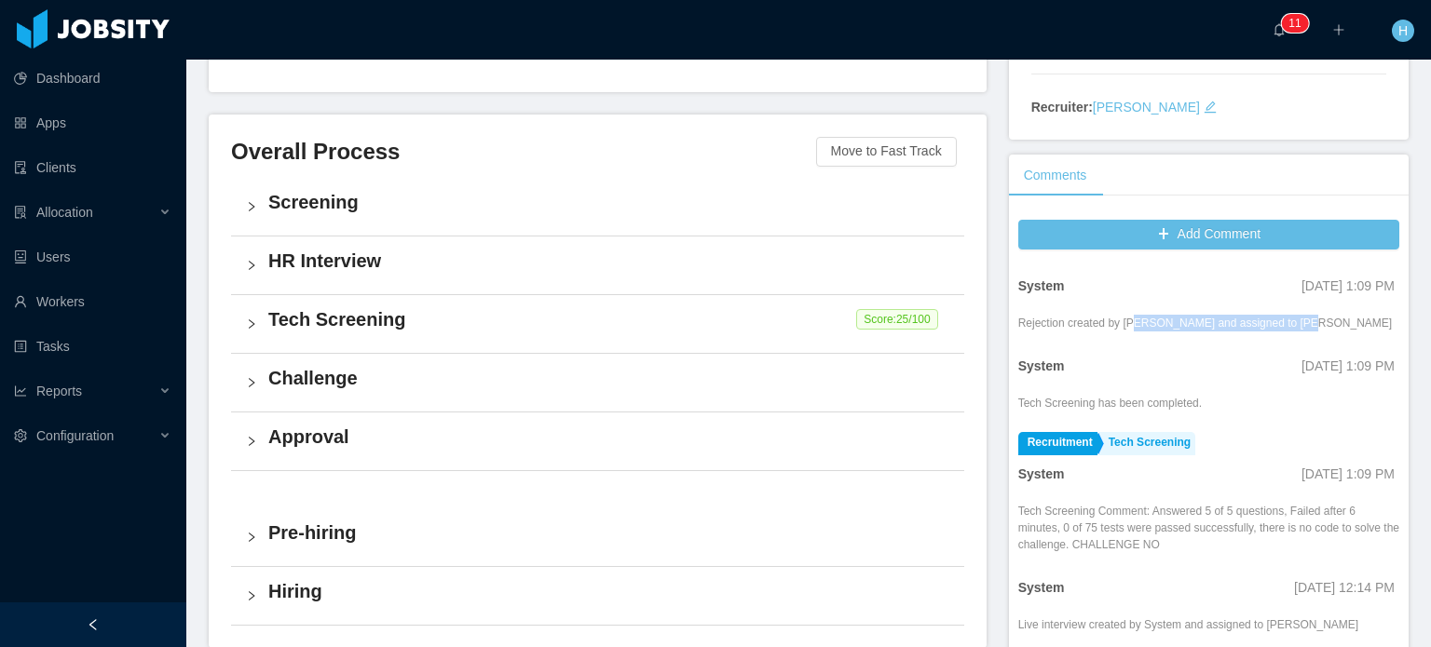
drag, startPoint x: 1122, startPoint y: 323, endPoint x: 1286, endPoint y: 322, distance: 164.0
click at [1286, 322] on div "Rejection created by Schubert Rodríguez and assigned to Ninna Meister" at bounding box center [1205, 323] width 375 height 17
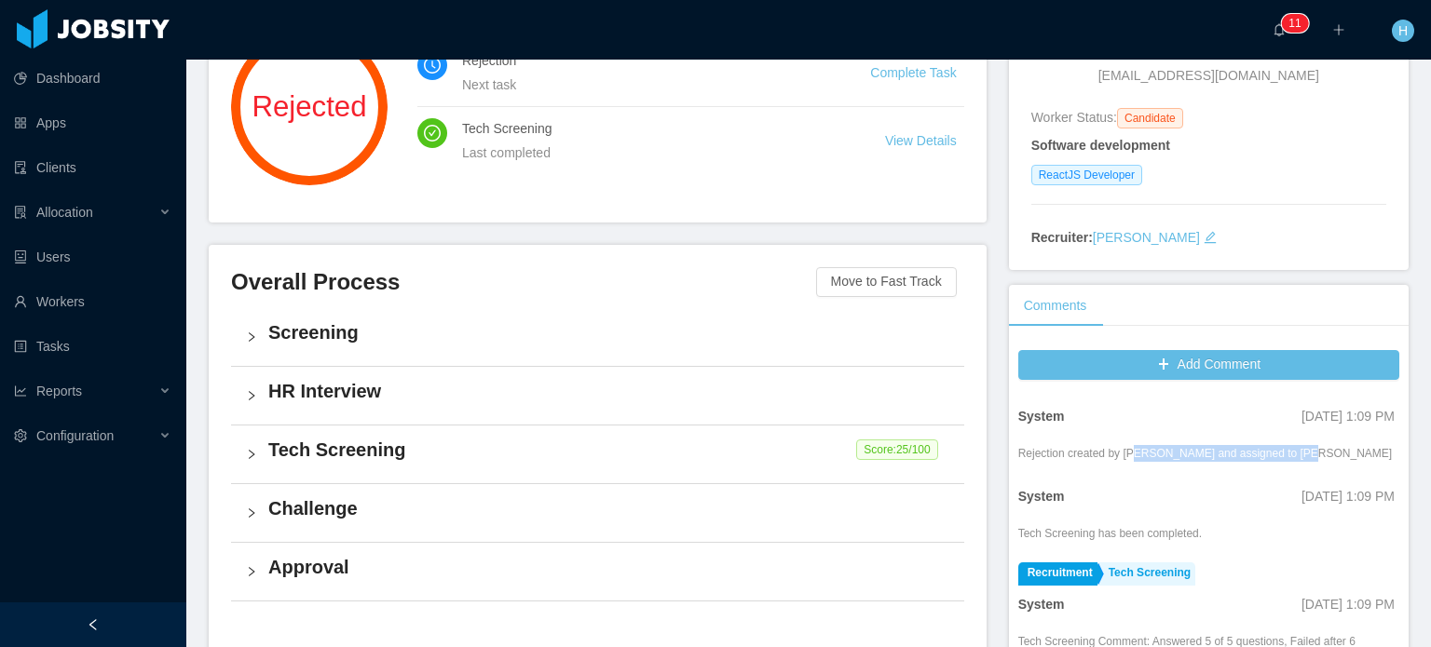
scroll to position [279, 0]
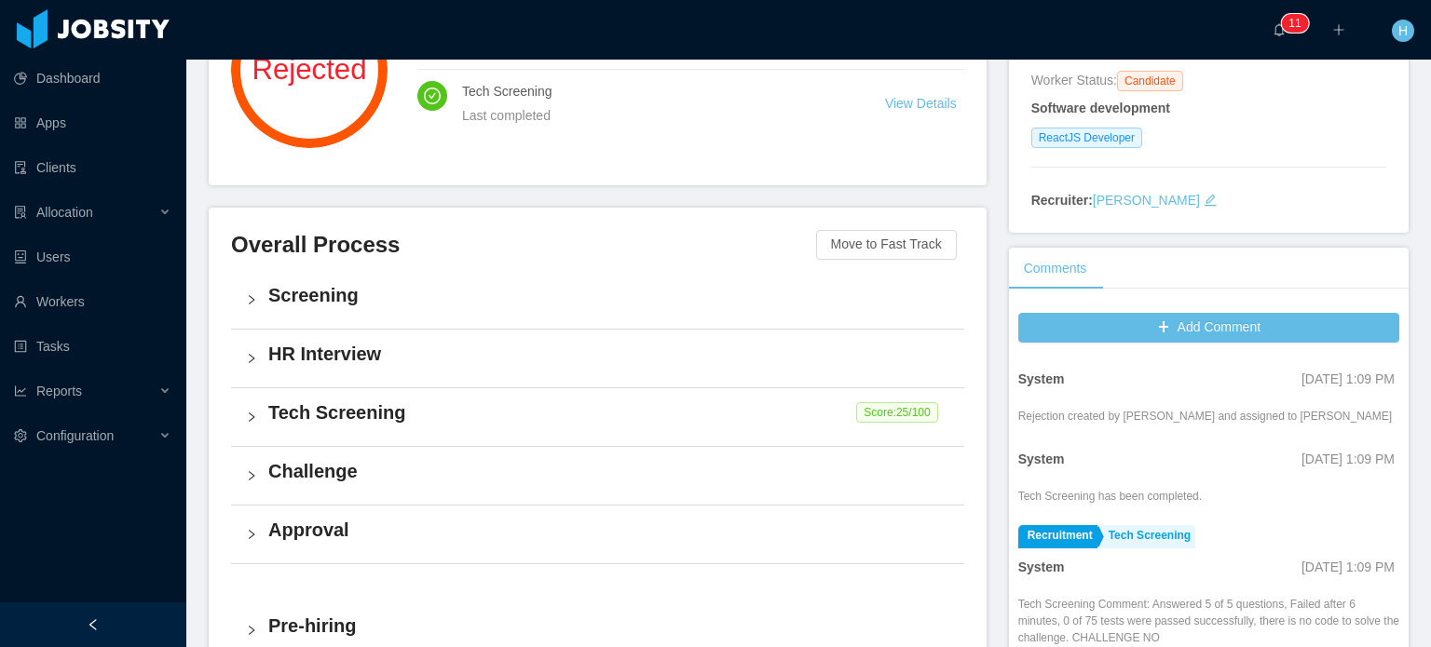
click at [304, 465] on h4 "Challenge" at bounding box center [608, 471] width 681 height 26
click at [298, 422] on h4 "Tech Screening" at bounding box center [608, 413] width 681 height 26
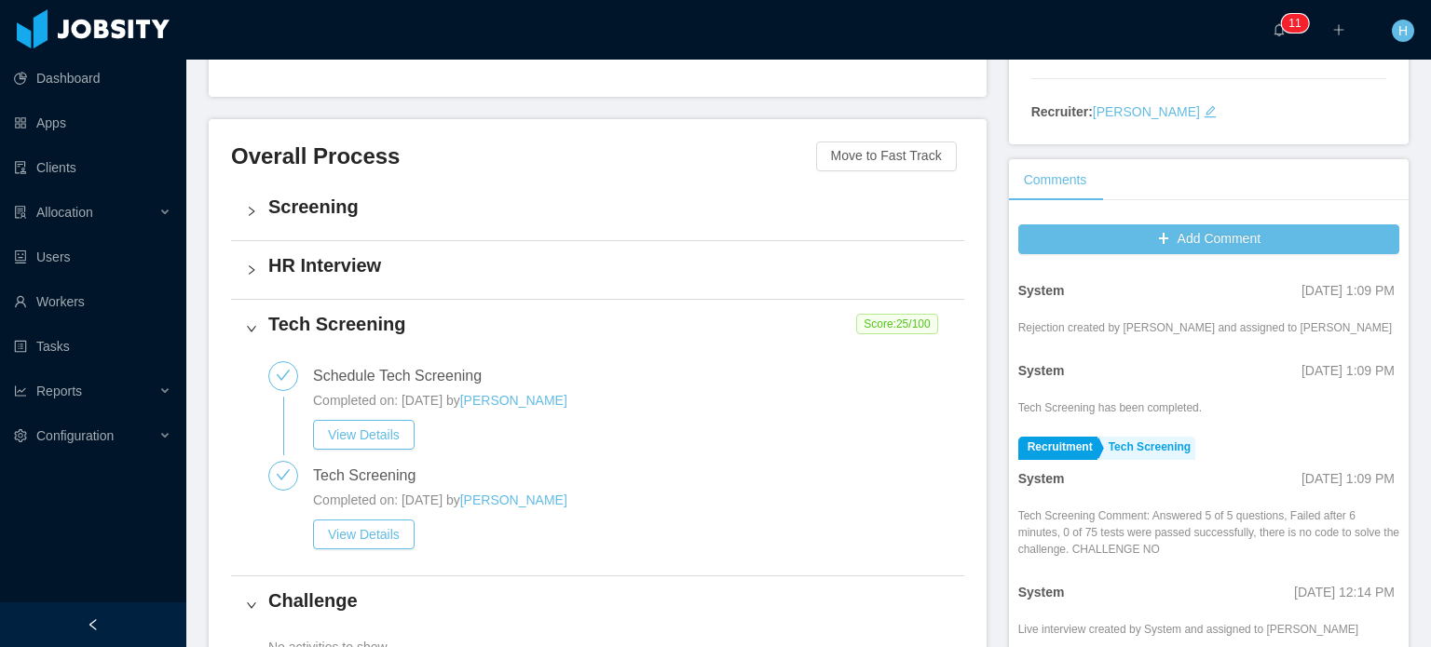
scroll to position [373, 0]
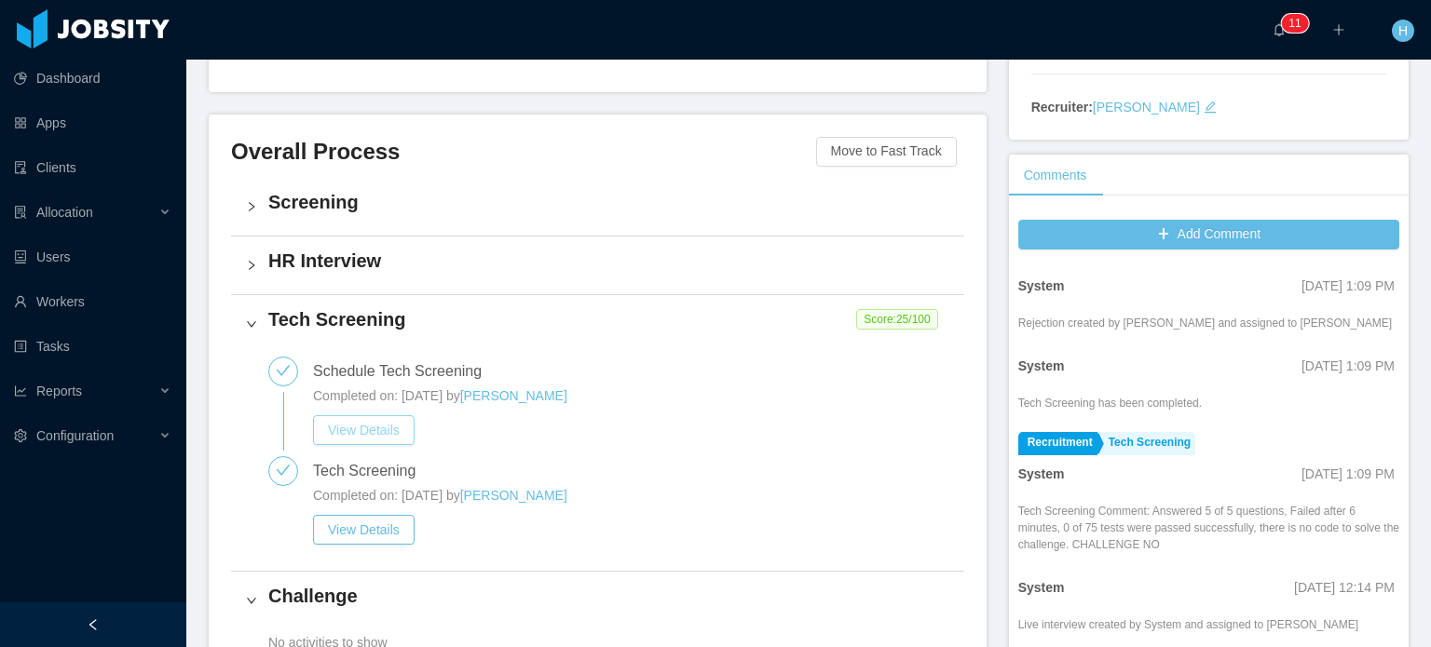
click at [365, 420] on button "View Details" at bounding box center [364, 430] width 102 height 30
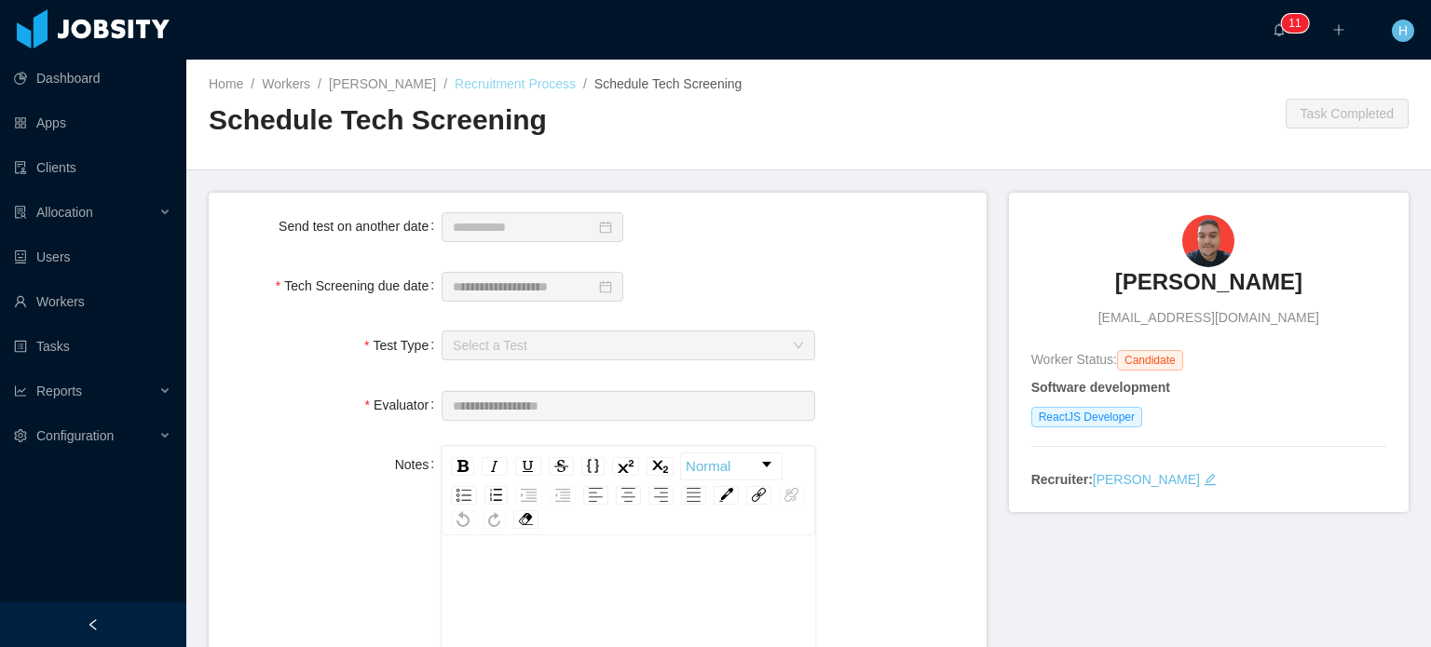
click at [488, 84] on link "Recruitment Process" at bounding box center [515, 83] width 121 height 15
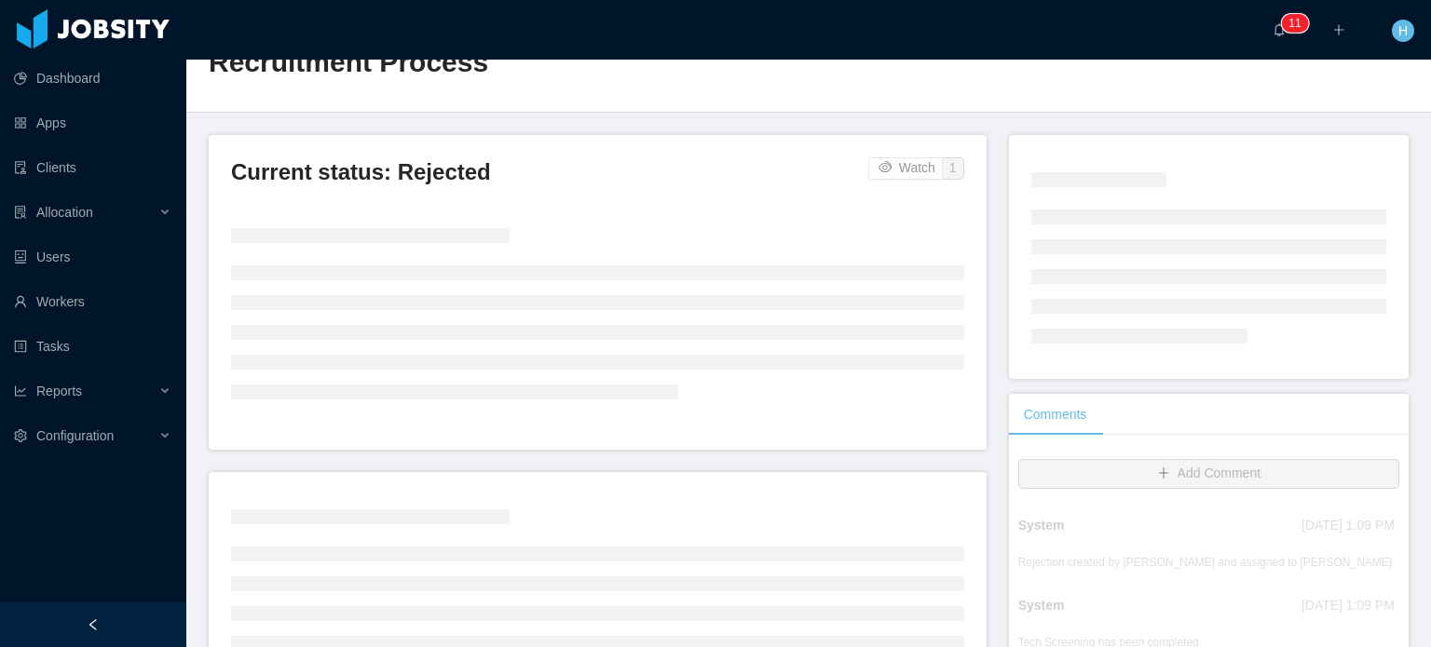
scroll to position [279, 0]
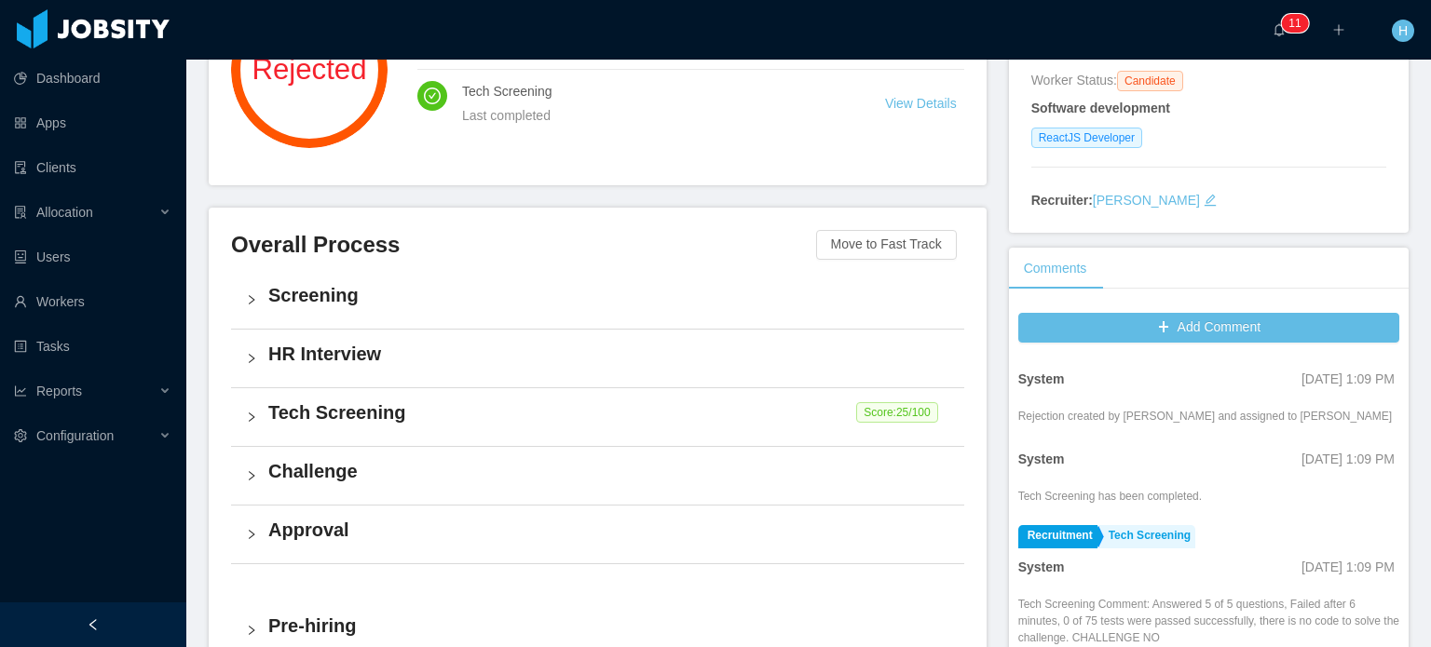
click at [318, 413] on h4 "Tech Screening" at bounding box center [608, 413] width 681 height 26
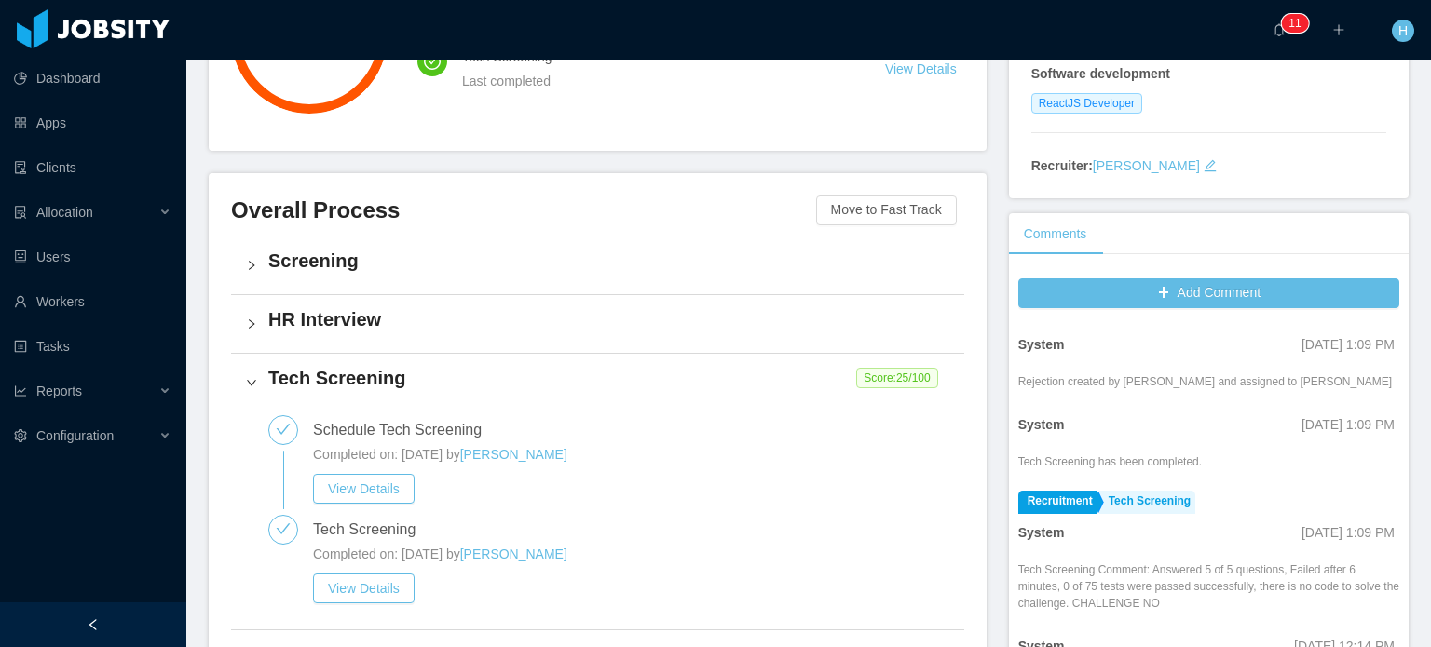
scroll to position [373, 0]
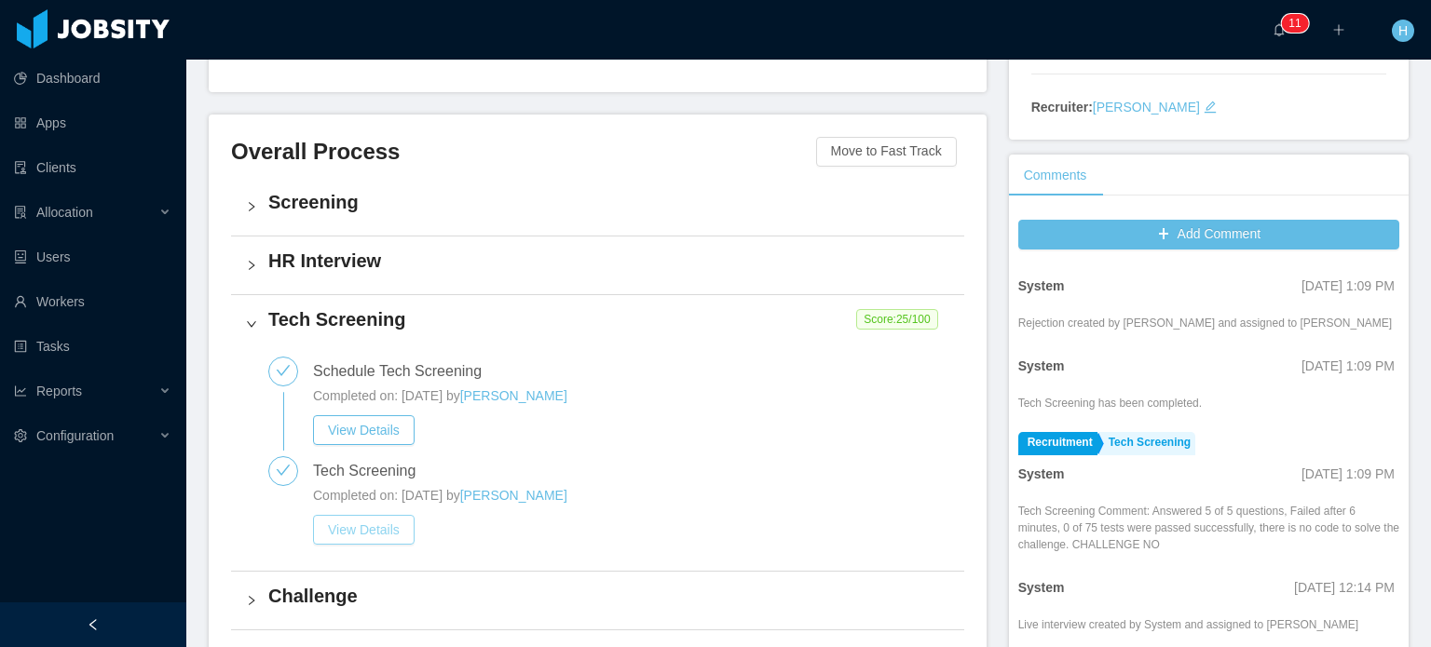
click at [378, 544] on button "View Details" at bounding box center [364, 530] width 102 height 30
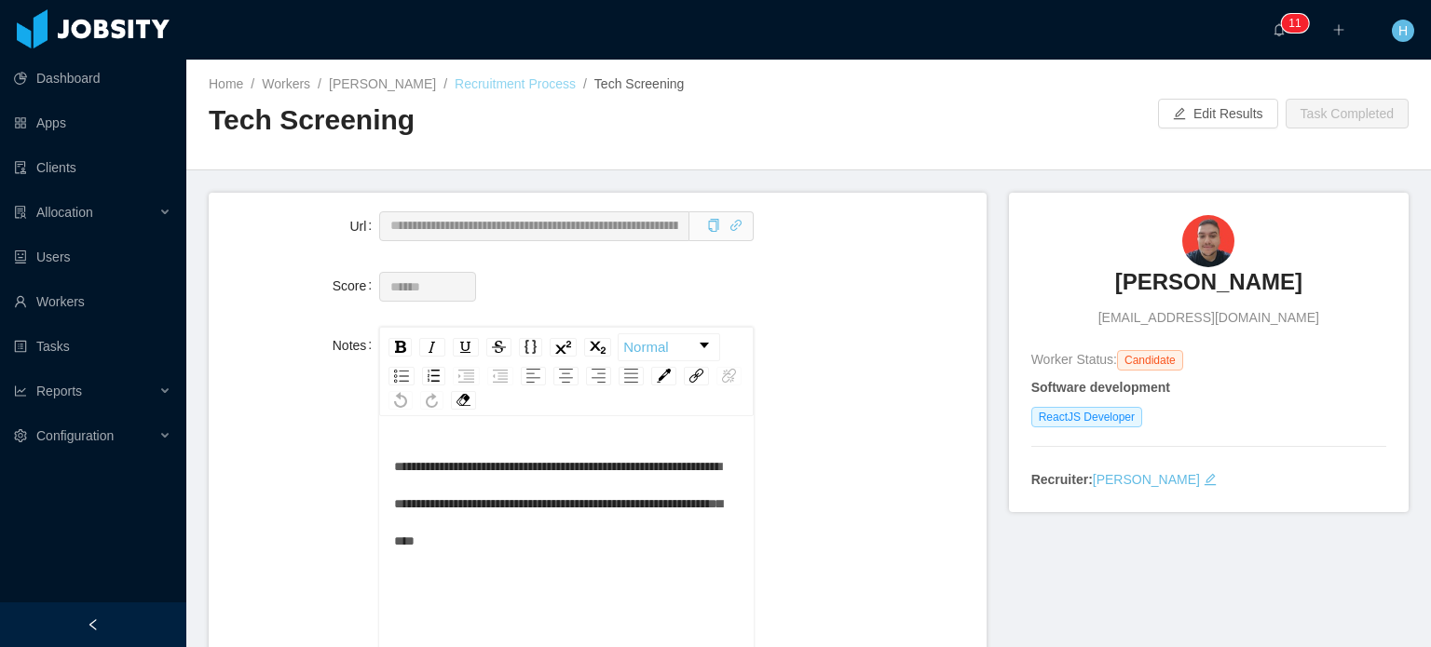
click at [524, 78] on link "Recruitment Process" at bounding box center [515, 83] width 121 height 15
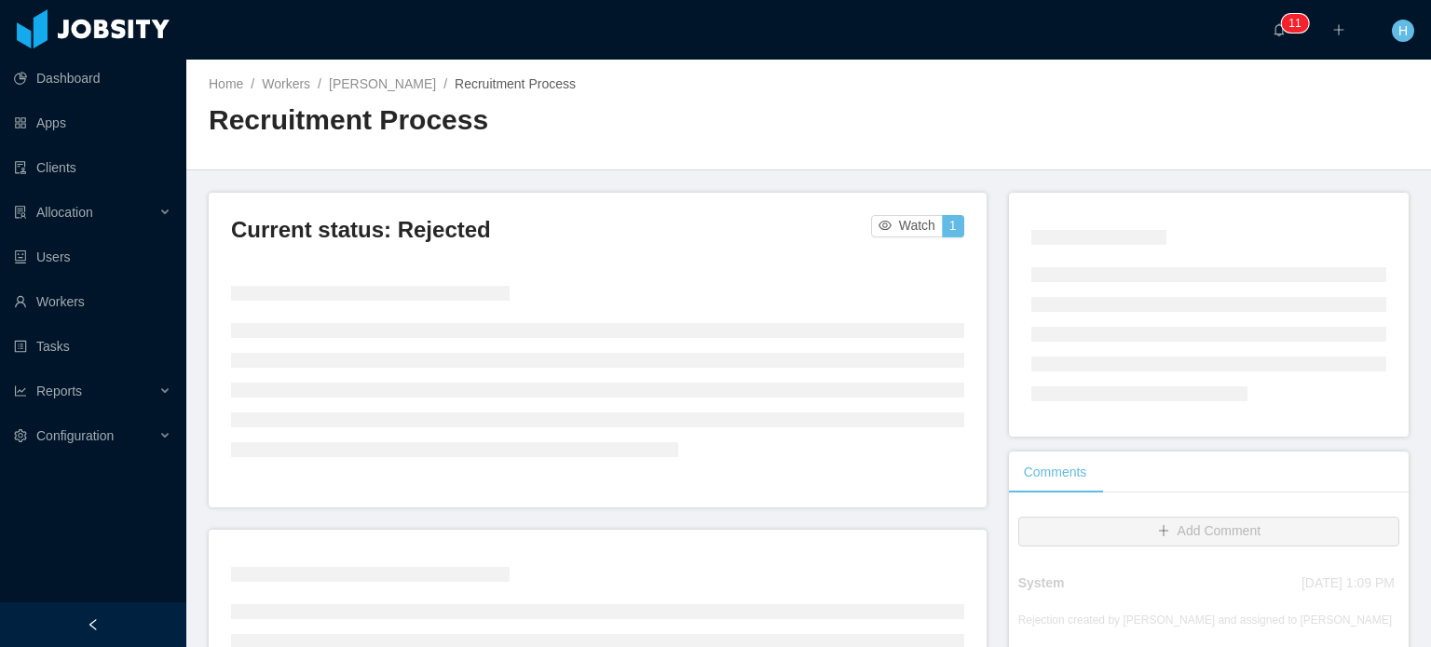
click at [399, 74] on div "Home / Workers / Miguel Machado / Recruitment Process / Recruitment Process" at bounding box center [808, 115] width 1245 height 111
click at [402, 77] on link "Miguel Machado" at bounding box center [382, 83] width 107 height 15
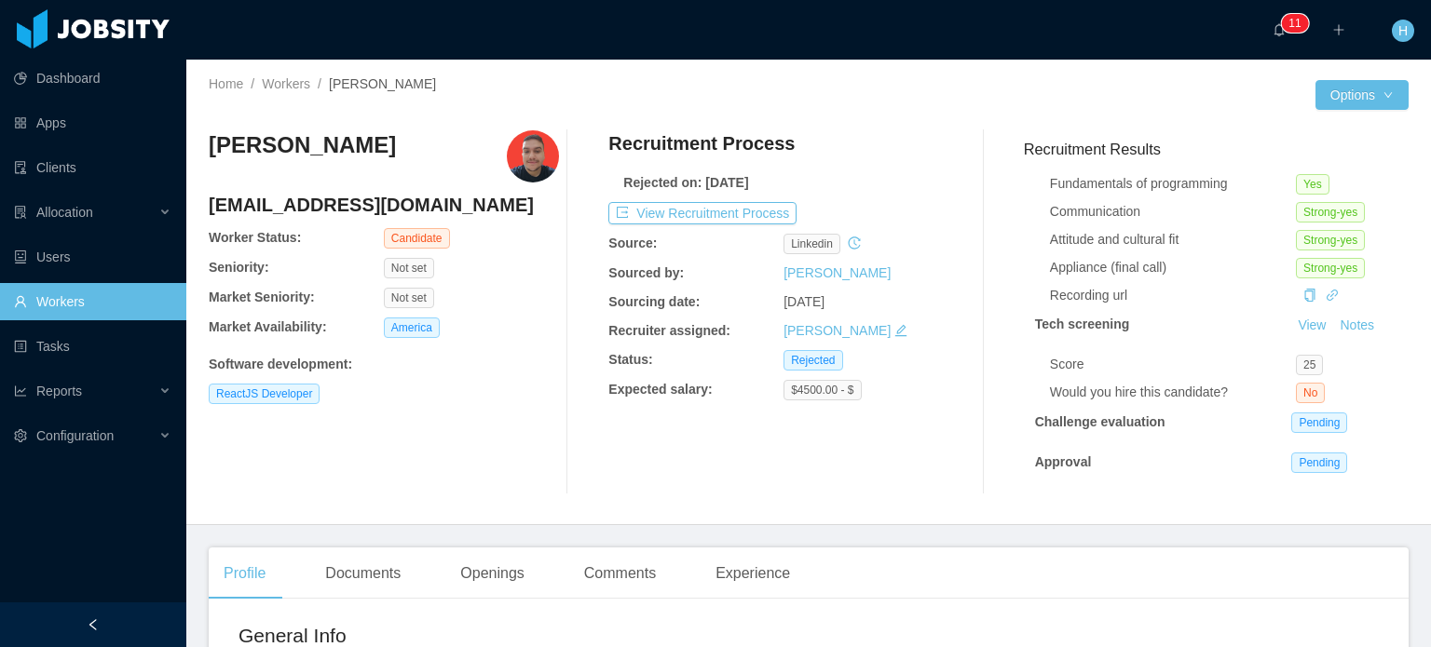
scroll to position [227, 0]
drag, startPoint x: 1103, startPoint y: 379, endPoint x: 1274, endPoint y: 384, distance: 171.5
click at [1274, 384] on div "Would you hire this candidate? No" at bounding box center [1223, 393] width 347 height 20
click at [1296, 383] on span "No" at bounding box center [1310, 393] width 29 height 20
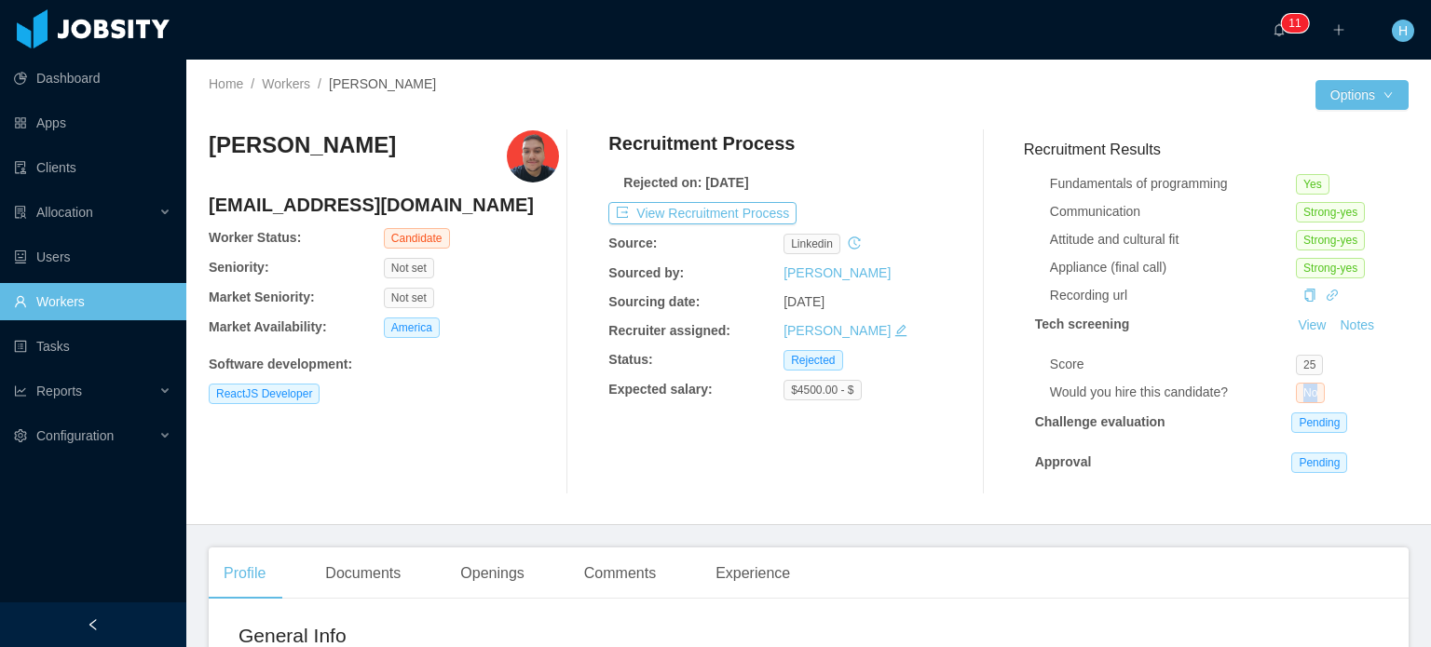
click at [1296, 383] on span "No" at bounding box center [1310, 393] width 29 height 20
click at [1301, 318] on link "View" at bounding box center [1311, 325] width 41 height 15
click at [1333, 315] on button "Notes" at bounding box center [1356, 326] width 49 height 22
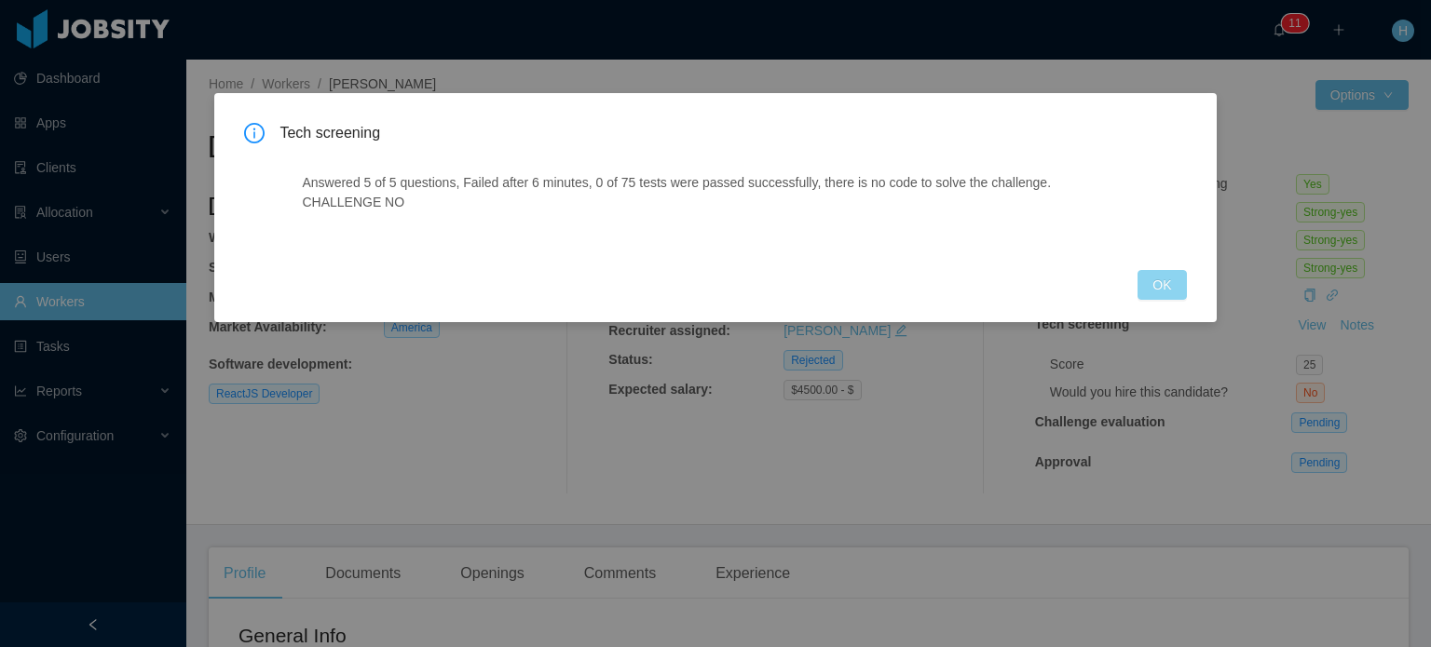
click at [1176, 290] on button "OK" at bounding box center [1161, 285] width 48 height 30
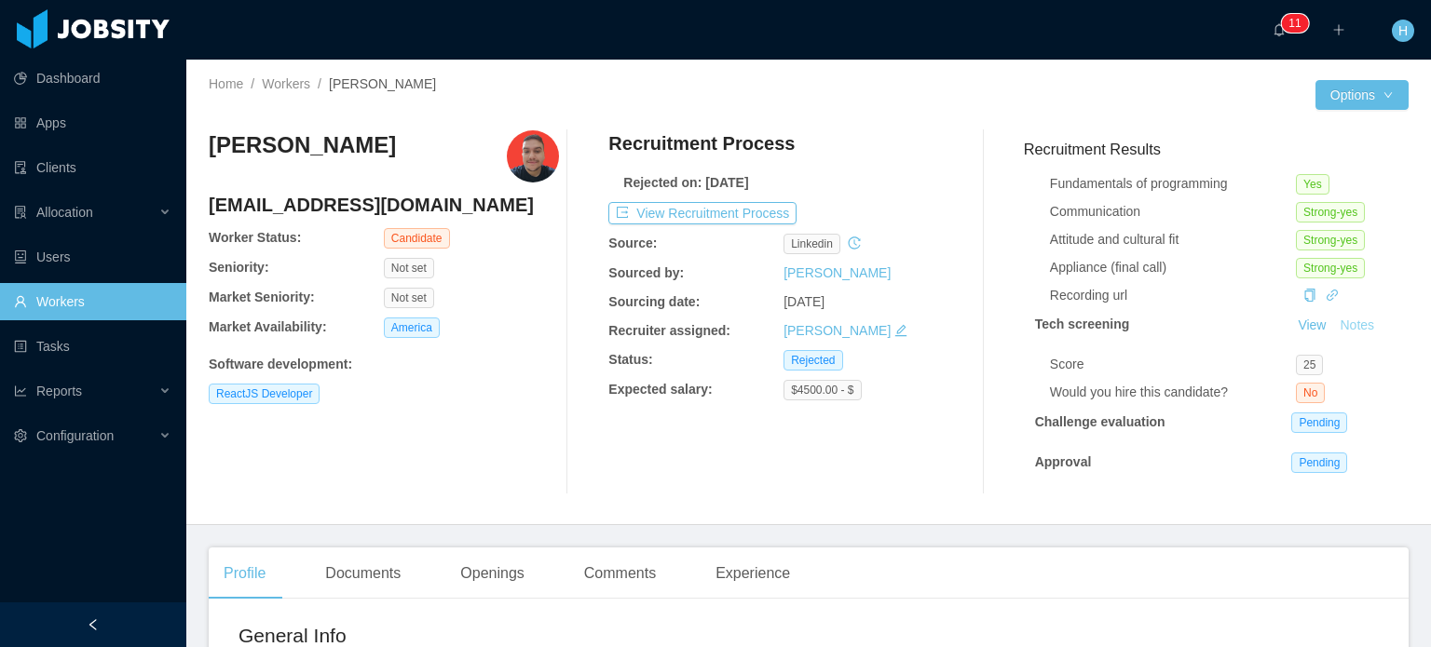
click at [1332, 315] on button "Notes" at bounding box center [1356, 326] width 49 height 22
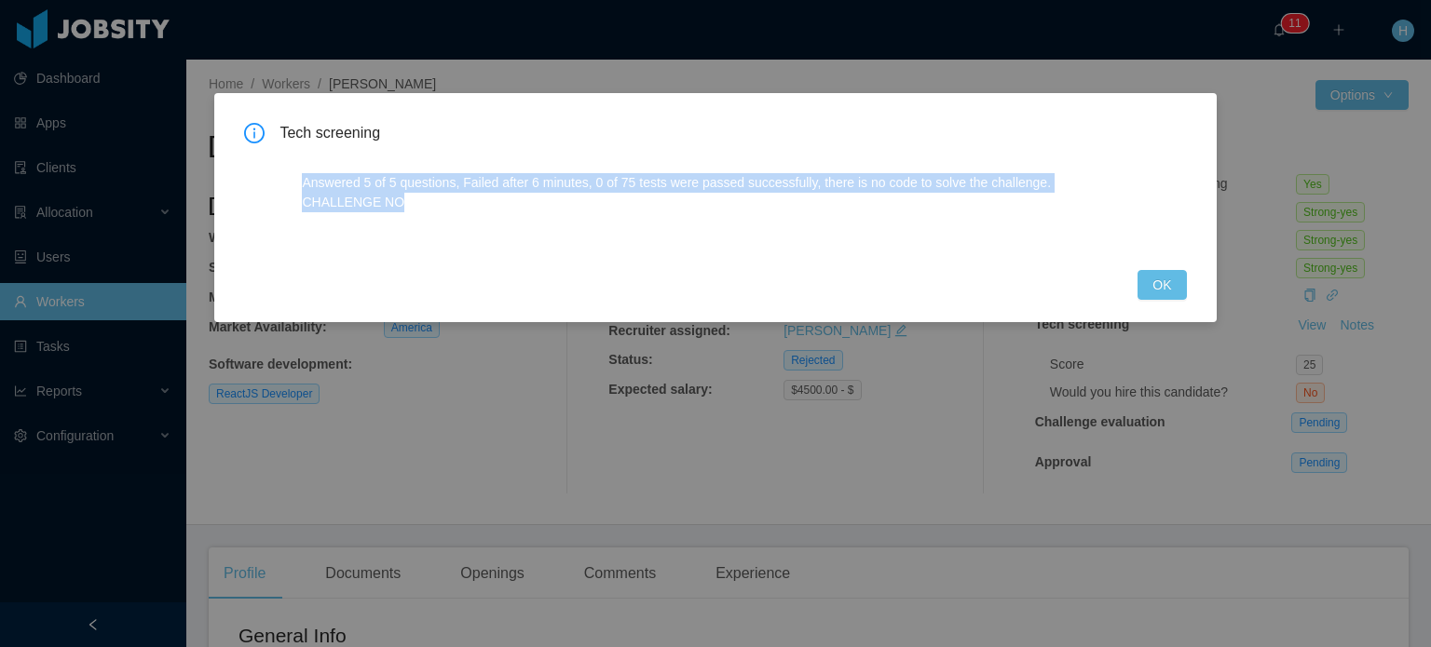
drag, startPoint x: 309, startPoint y: 186, endPoint x: 297, endPoint y: 183, distance: 12.7
click at [297, 183] on div "Answered 5 of 5 questions, Failed after 6 minutes, 0 of 75 tests were passed su…" at bounding box center [713, 199] width 869 height 97
copy p "Answered 5 of 5 questions, Failed after 6 minutes, 0 of 75 tests were passed su…"
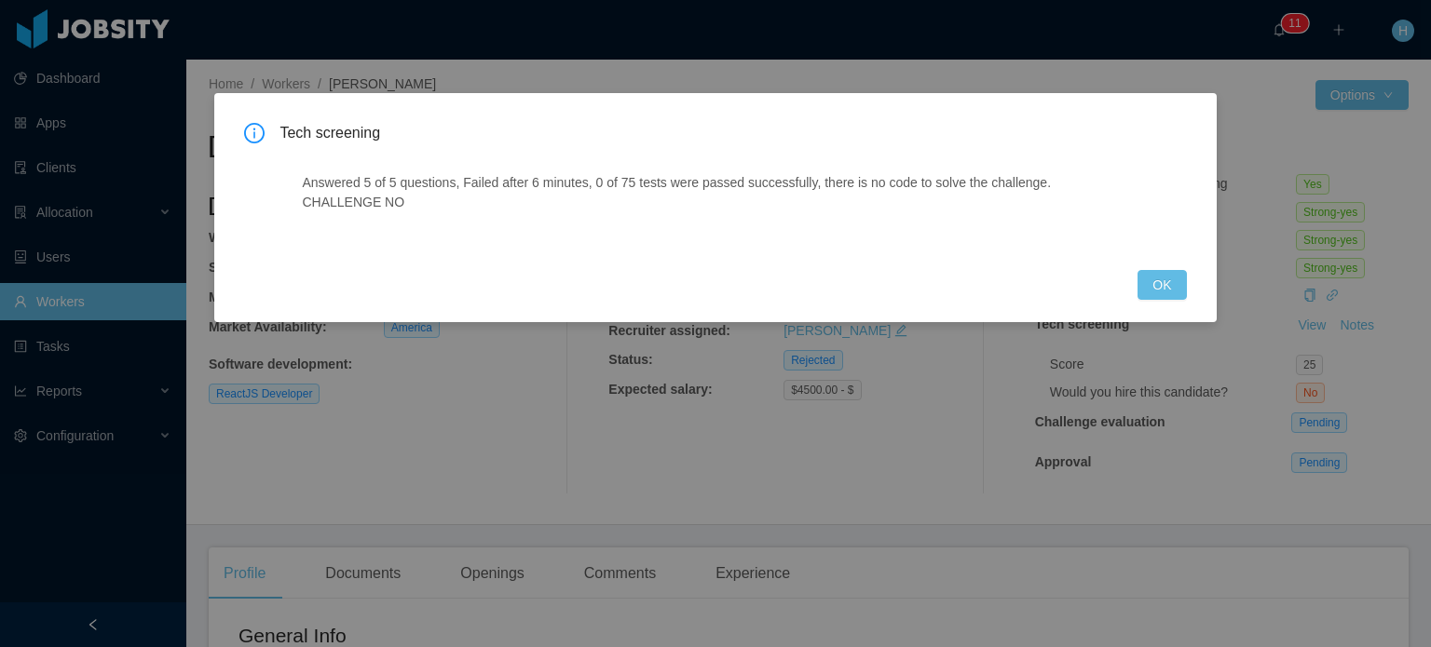
click at [1088, 3] on div "Tech screening Answered 5 of 5 questions, Failed after 6 minutes, 0 of 75 tests…" at bounding box center [715, 323] width 1431 height 647
click at [1162, 284] on button "OK" at bounding box center [1161, 285] width 48 height 30
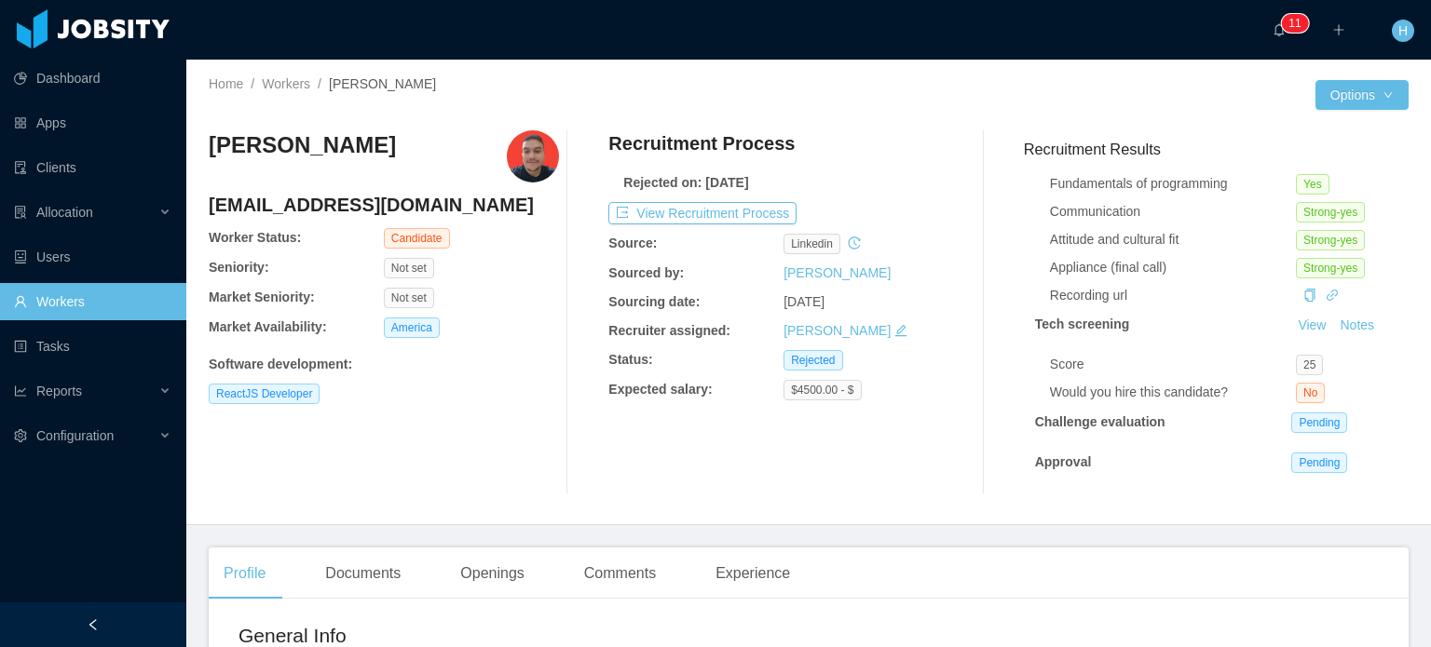
drag, startPoint x: 410, startPoint y: 150, endPoint x: 204, endPoint y: 145, distance: 205.9
click at [204, 145] on div "Home / Workers / Miguel Machado / Options Miguel Machado hello@miguelmachado.de…" at bounding box center [808, 293] width 1245 height 466
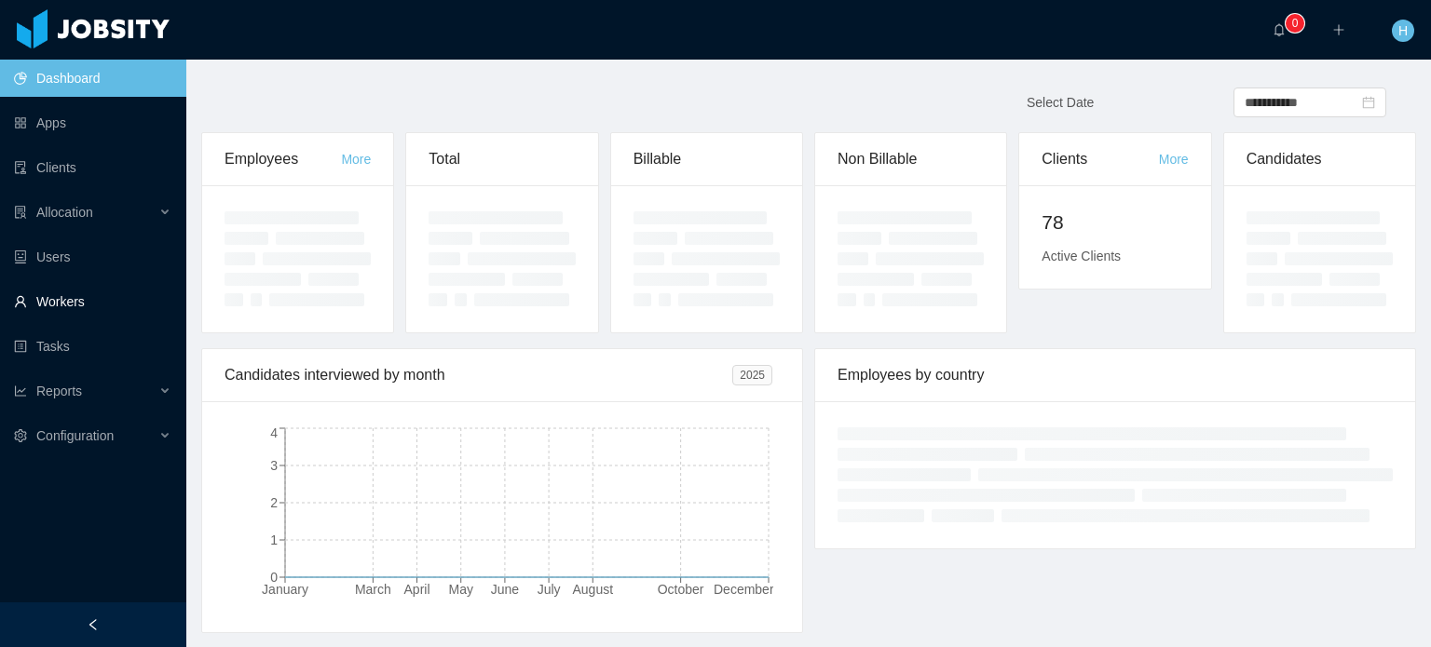
click at [60, 293] on link "Workers" at bounding box center [92, 301] width 157 height 37
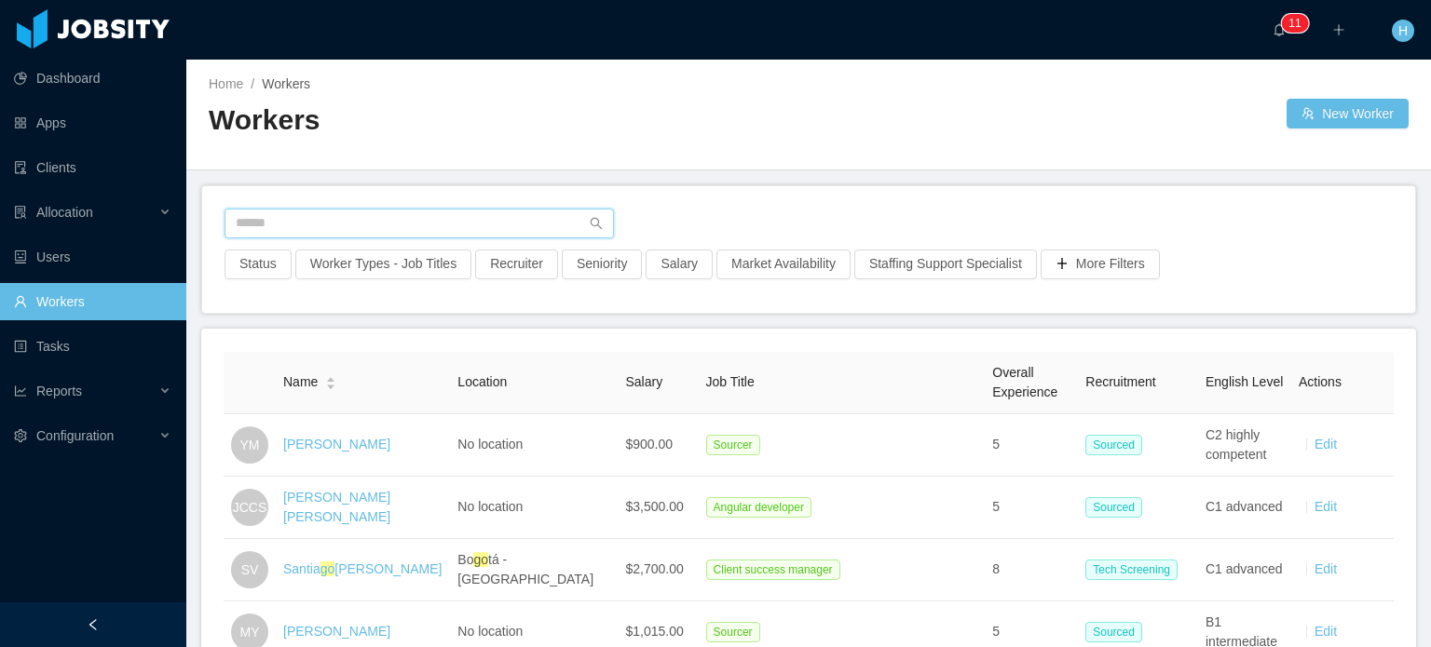
click at [300, 224] on input "text" at bounding box center [419, 224] width 389 height 30
paste input "**********"
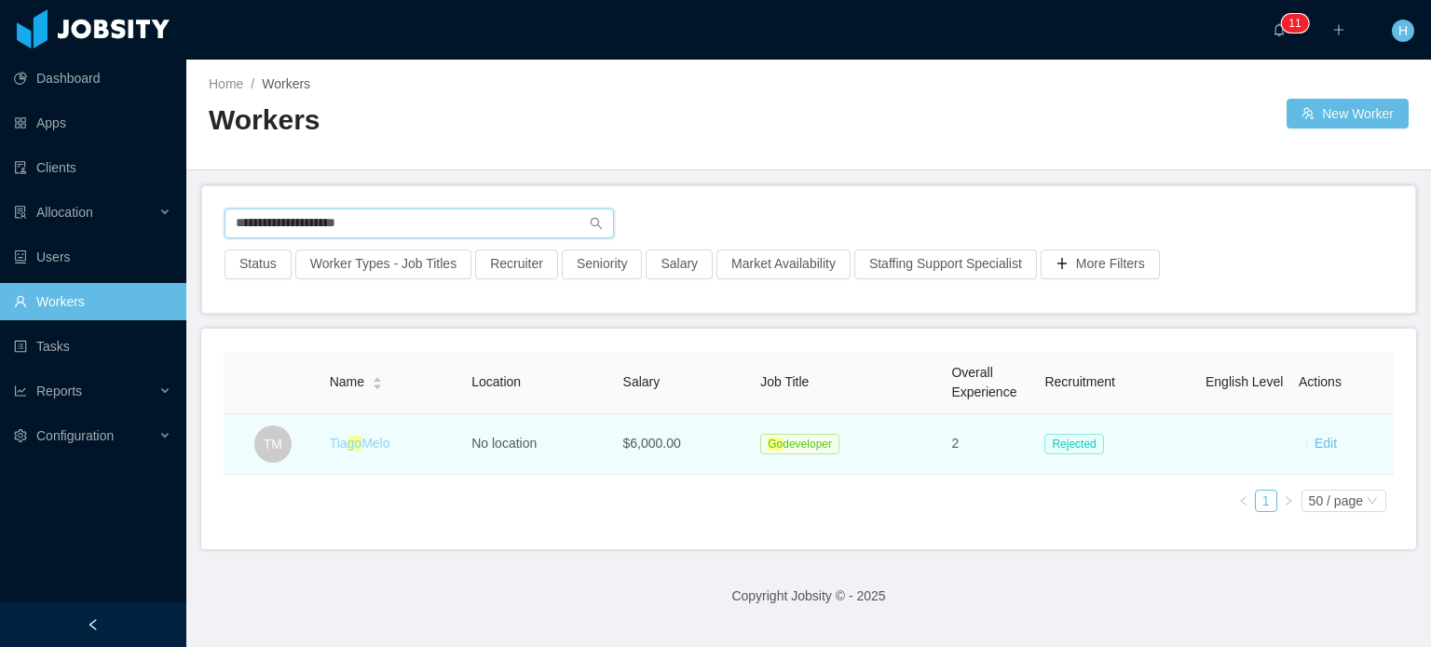
type input "**********"
click at [386, 445] on link "Tia go Melo" at bounding box center [360, 443] width 61 height 15
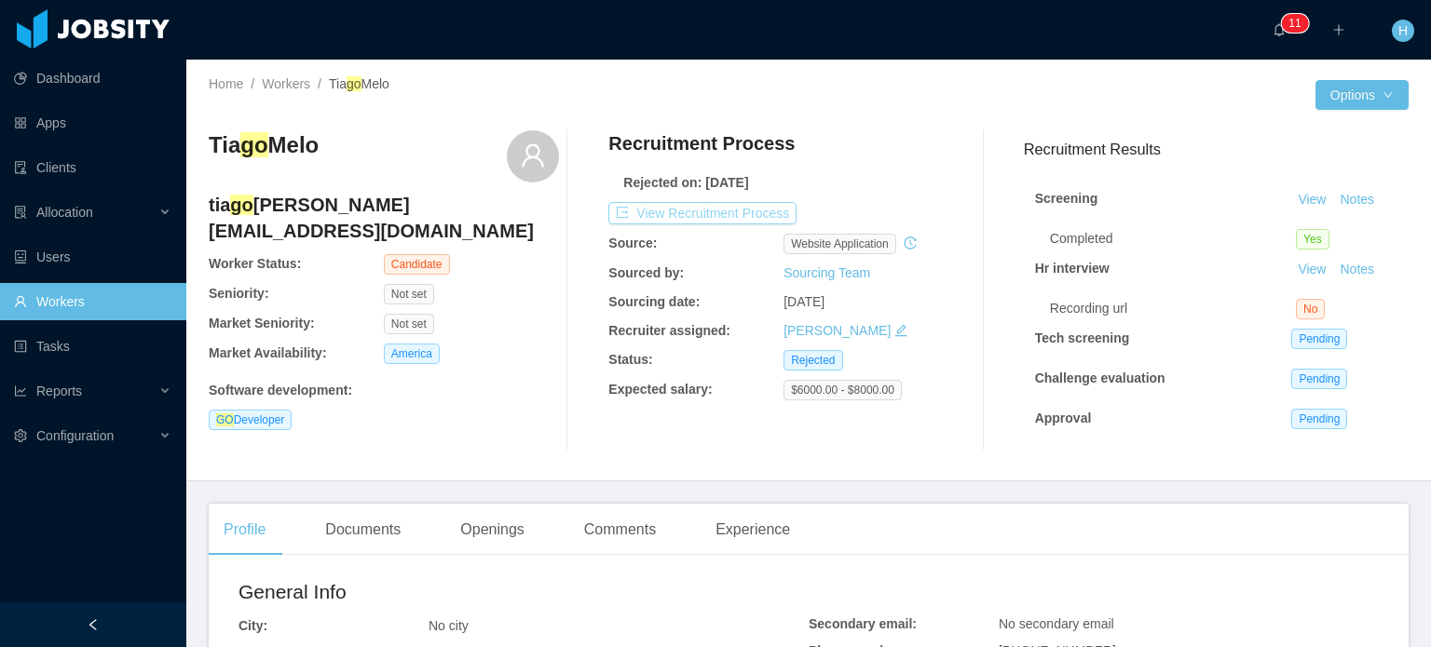
click at [688, 211] on button "View Recruitment Process" at bounding box center [702, 213] width 188 height 22
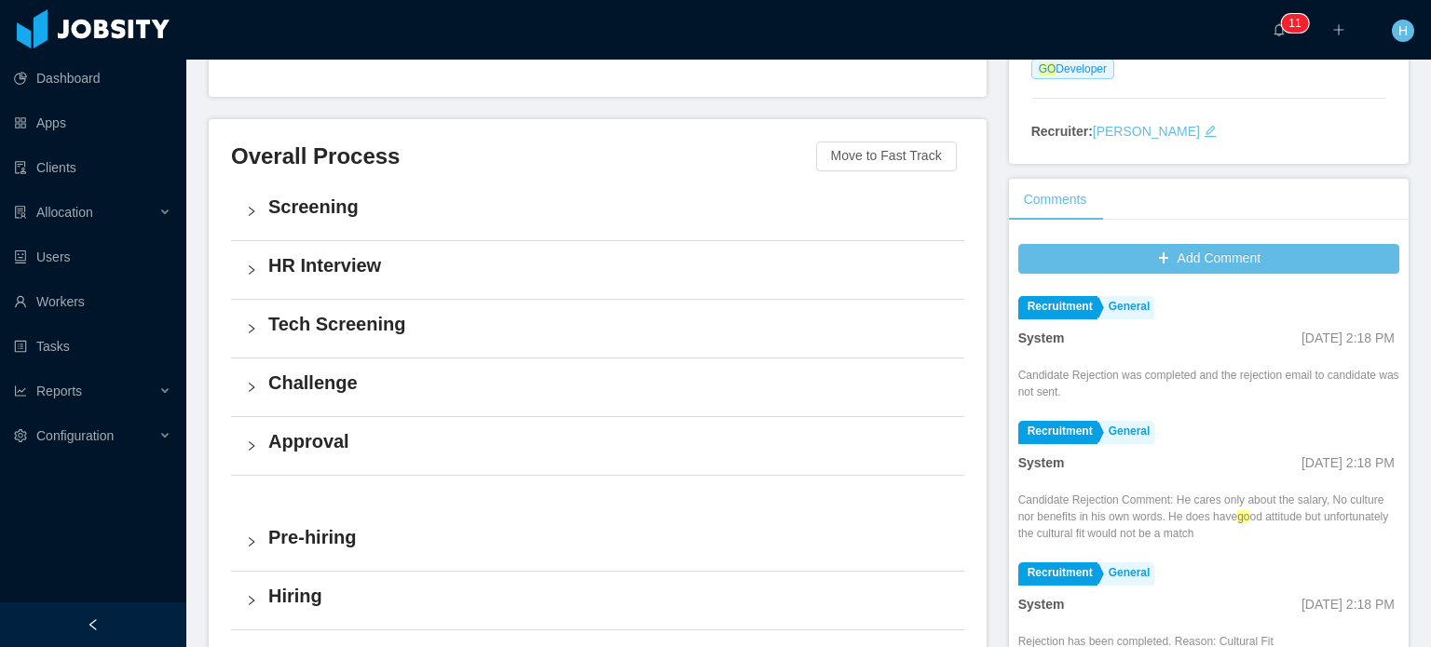
scroll to position [373, 0]
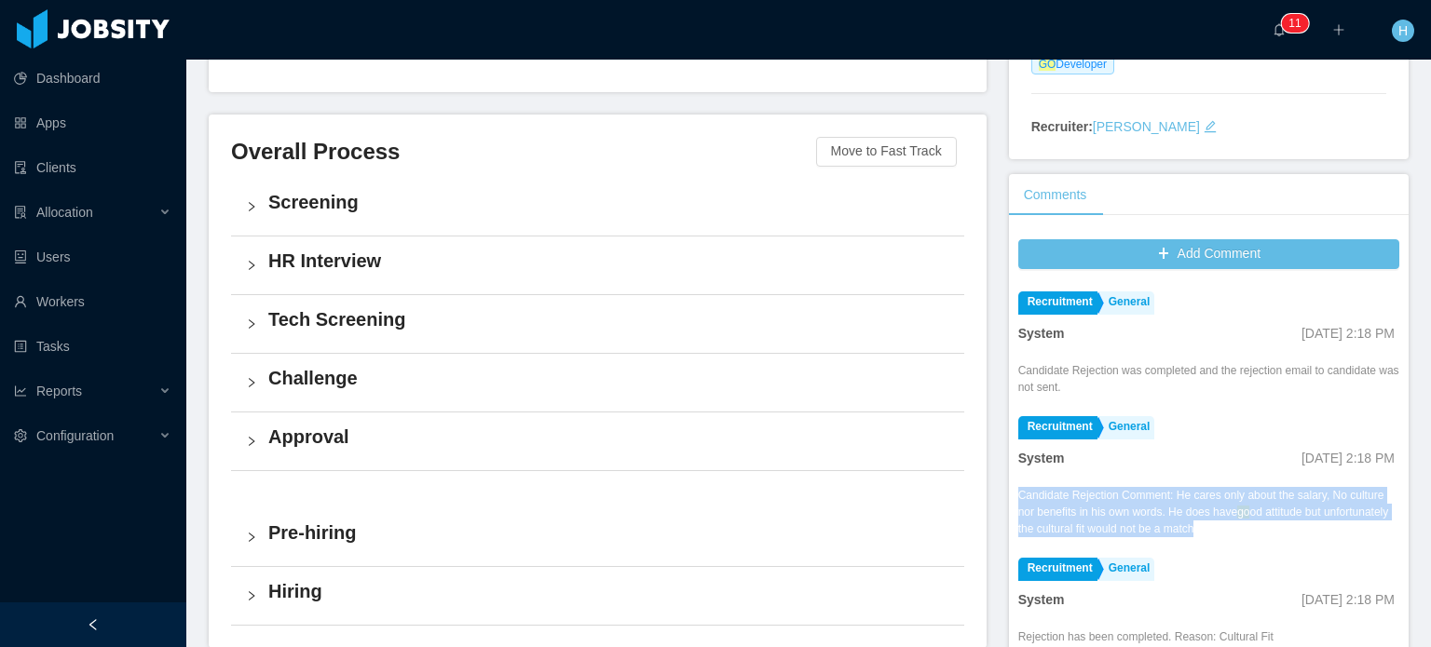
drag, startPoint x: 1282, startPoint y: 514, endPoint x: 1008, endPoint y: 468, distance: 277.8
click at [1018, 487] on div "Candidate Rejection Comment: He cares only about the salary, No culture nor ben…" at bounding box center [1208, 512] width 381 height 50
copy div "Candidate Rejection Comment: He cares only about the salary, No culture nor ben…"
drag, startPoint x: 1011, startPoint y: 444, endPoint x: 1372, endPoint y: 428, distance: 361.9
click at [1372, 428] on div "Recruitment General System [DATE] 2:18 PM Candidate Rejection was completed and…" at bounding box center [1208, 563] width 381 height 559
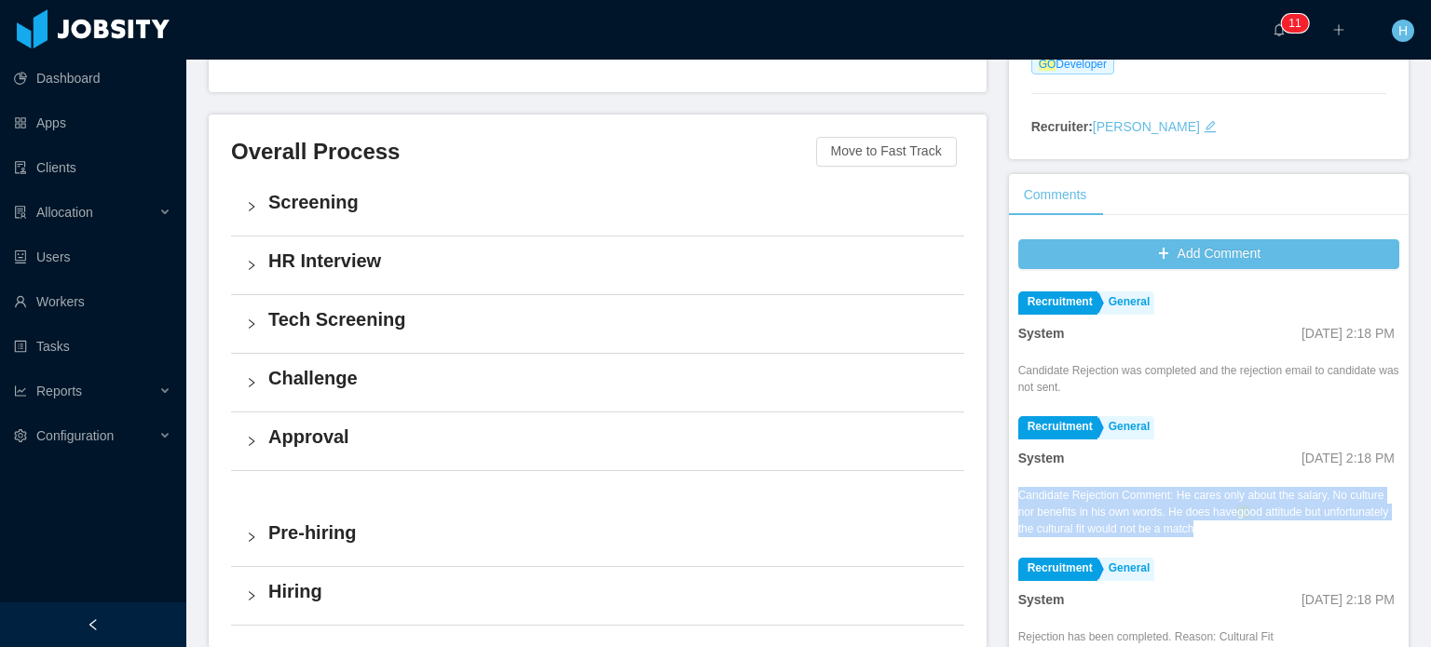
copy div "System [DATE] 2:18 PM"
